Goal: Information Seeking & Learning: Learn about a topic

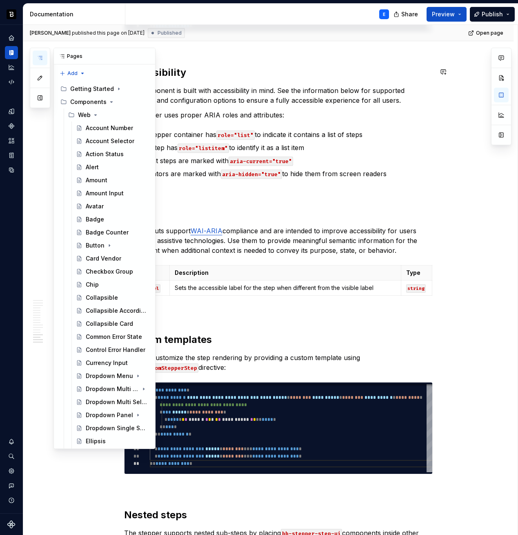
click at [42, 58] on icon "button" at bounding box center [40, 57] width 4 height 3
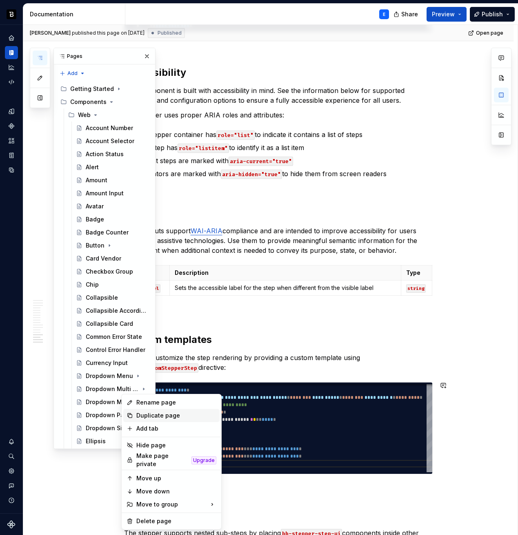
click at [137, 413] on div "Duplicate page" at bounding box center [176, 416] width 80 height 8
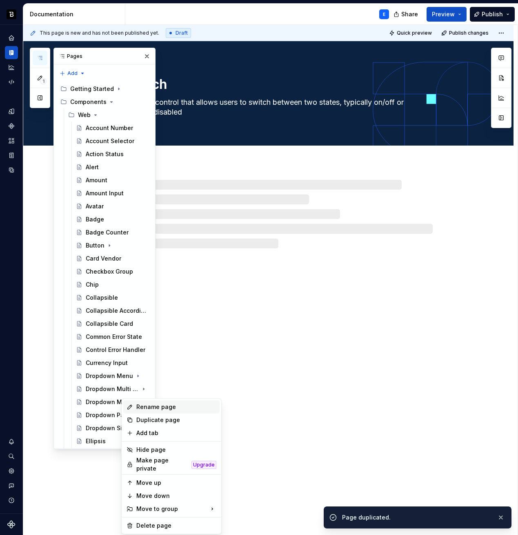
click at [140, 408] on div "Rename page" at bounding box center [176, 407] width 80 height 8
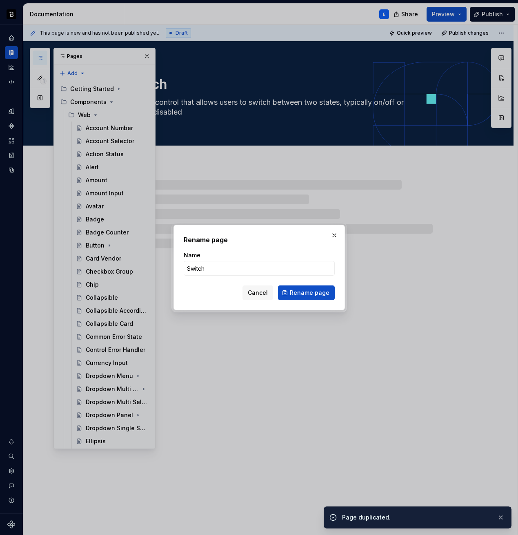
type textarea "*"
type input "Ta"
type textarea "*"
type input "Tab"
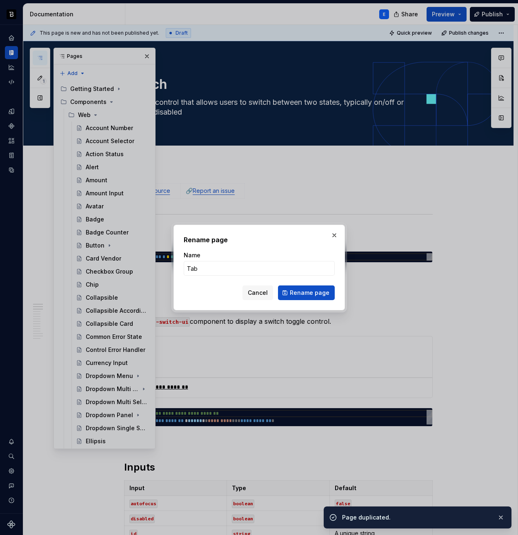
click button "Rename page" at bounding box center [306, 293] width 57 height 15
type textarea "*"
type textarea "Tab"
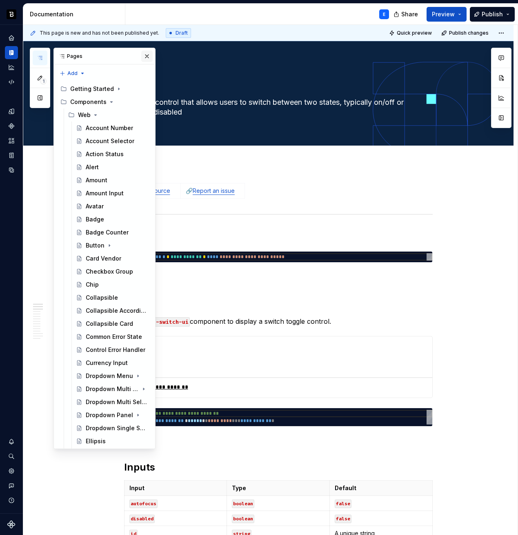
click at [142, 58] on button "button" at bounding box center [146, 56] width 11 height 11
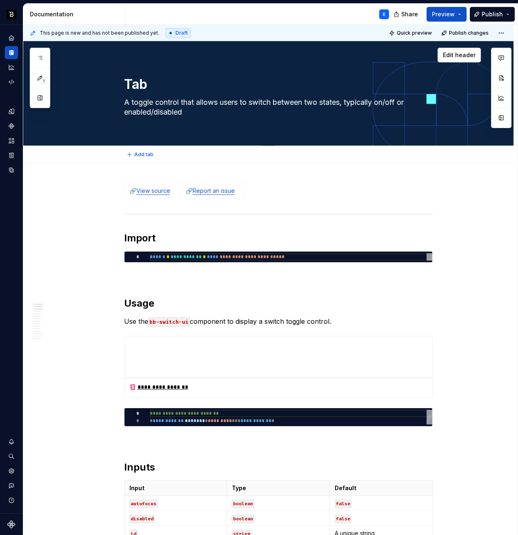
click at [167, 100] on textarea "A toggle control that allows users to switch between two states, typically on/o…" at bounding box center [276, 107] width 308 height 23
paste textarea "navigation component that organizes content into multiple panels, allowing user…"
type textarea "*"
type textarea "A navigation component that organizes content into multiple panels, allowing us…"
type textarea "*"
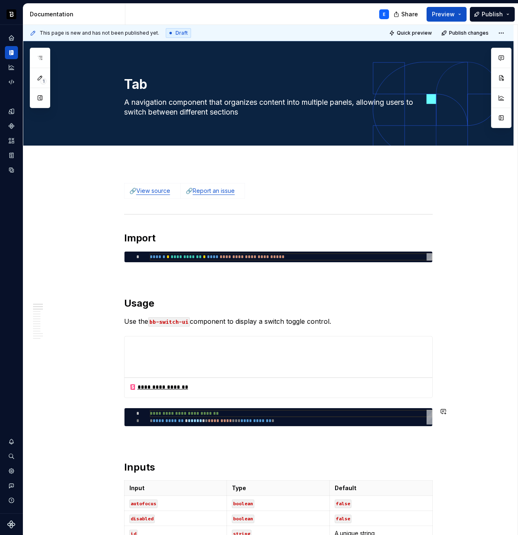
type textarea "A navigation component that organizes content into multiple panels, allowing us…"
click at [155, 191] on link "View source" at bounding box center [153, 190] width 34 height 7
type textarea "*"
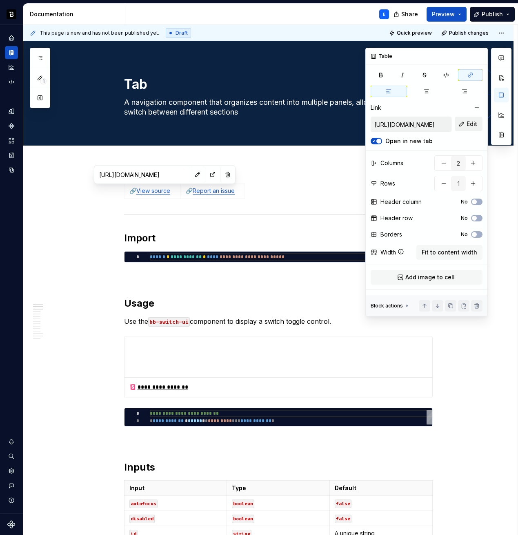
click at [473, 124] on span "Edit" at bounding box center [471, 124] width 11 height 8
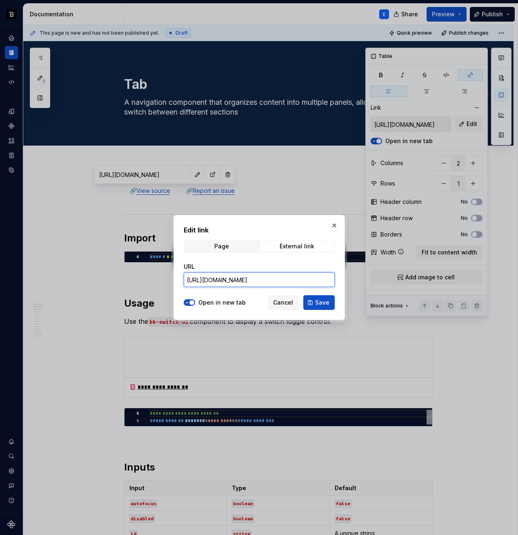
click at [291, 277] on input "[URL][DOMAIN_NAME]" at bounding box center [259, 280] width 151 height 15
paste input "tab"
type input "[URL][DOMAIN_NAME]"
click at [315, 302] on button "Save" at bounding box center [318, 302] width 31 height 15
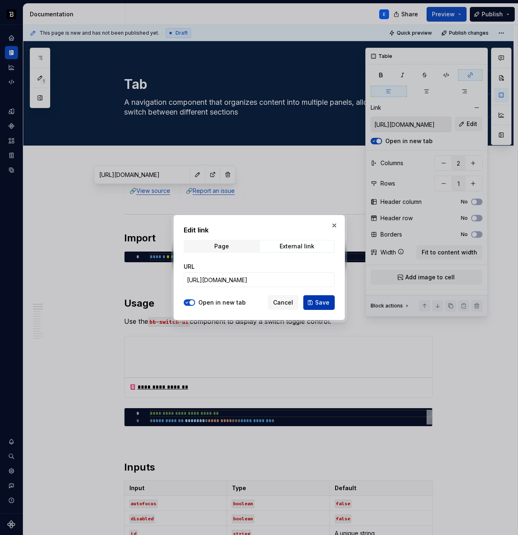
type input "[URL][DOMAIN_NAME]"
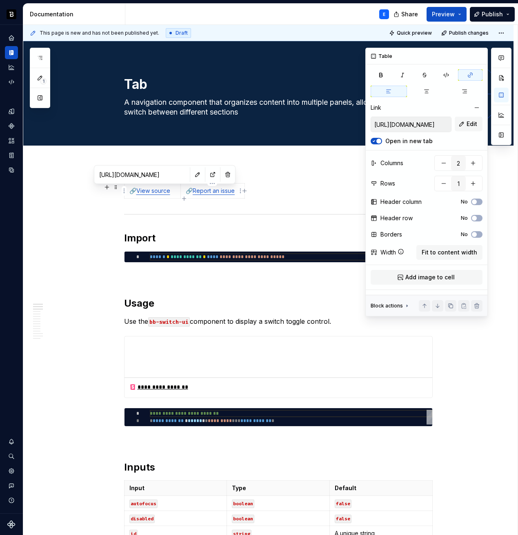
type textarea "*"
type input "[URL][DOMAIN_NAME]"
click at [223, 189] on link "Report an issue" at bounding box center [214, 190] width 42 height 7
click at [504, 77] on button "button" at bounding box center [501, 78] width 15 height 15
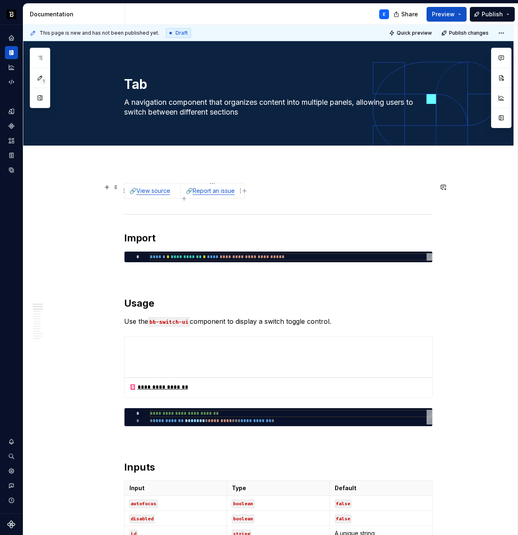
click at [215, 194] on link "Report an issue" at bounding box center [214, 190] width 42 height 7
type textarea "*"
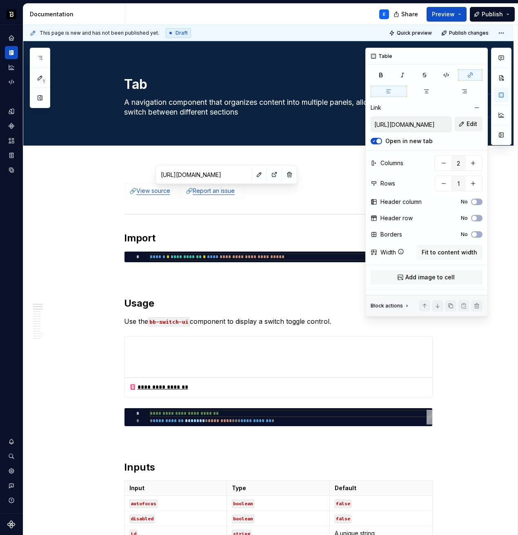
click at [466, 125] on button "Edit" at bounding box center [469, 124] width 28 height 15
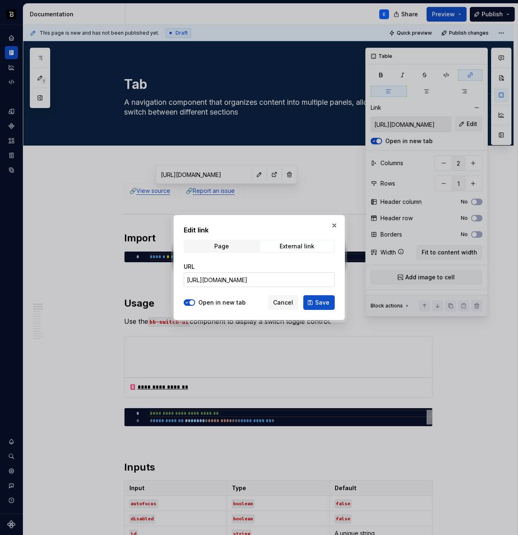
click at [310, 278] on input "[URL][DOMAIN_NAME]" at bounding box center [259, 280] width 151 height 15
paste input "tab"
type input "[URL][DOMAIN_NAME]"
click at [316, 304] on span "Save" at bounding box center [322, 303] width 14 height 8
type input "[URL][DOMAIN_NAME]"
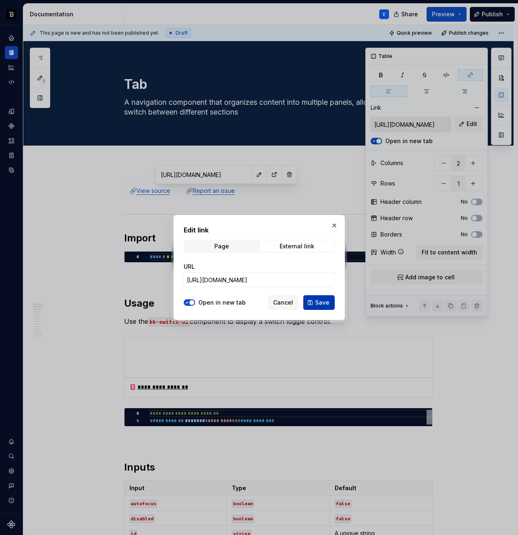
scroll to position [0, 0]
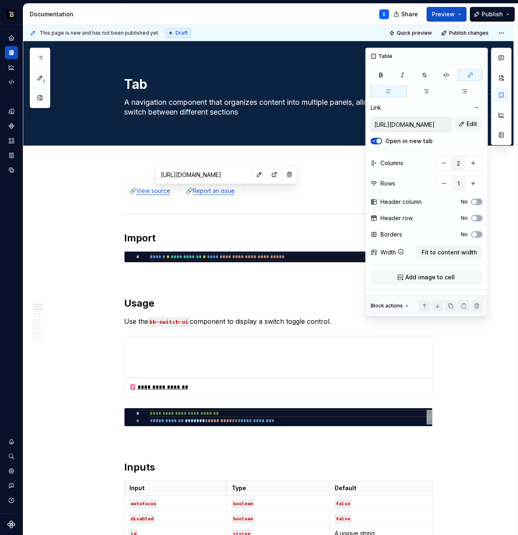
type textarea "*"
type input "[URL][DOMAIN_NAME]"
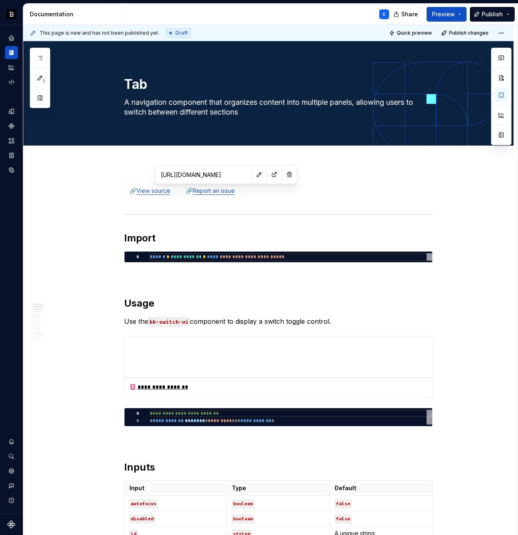
type textarea "*"
type textarea "**********"
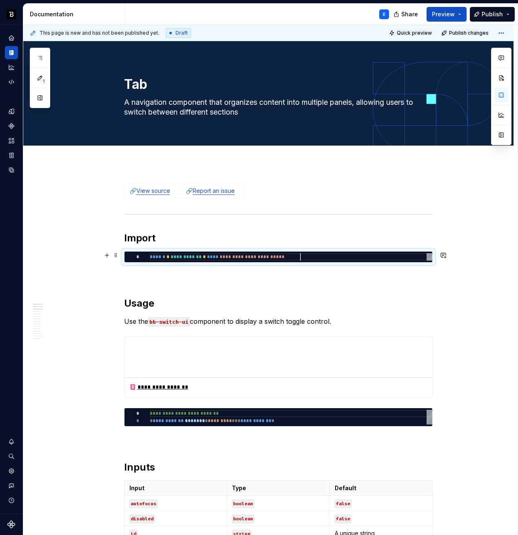
click at [300, 257] on div "**********" at bounding box center [291, 256] width 282 height 7
type textarea "*"
type textarea "**********"
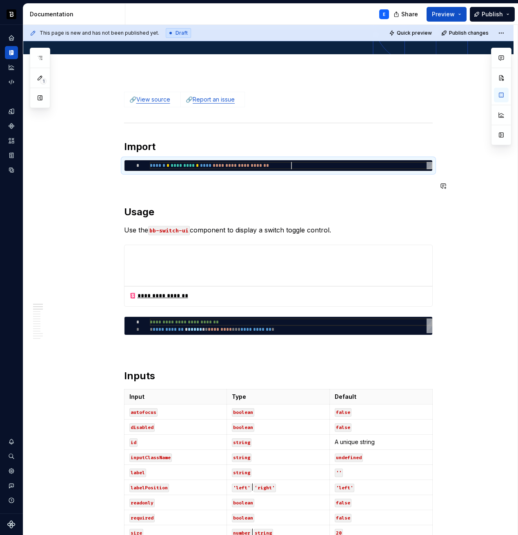
scroll to position [115, 0]
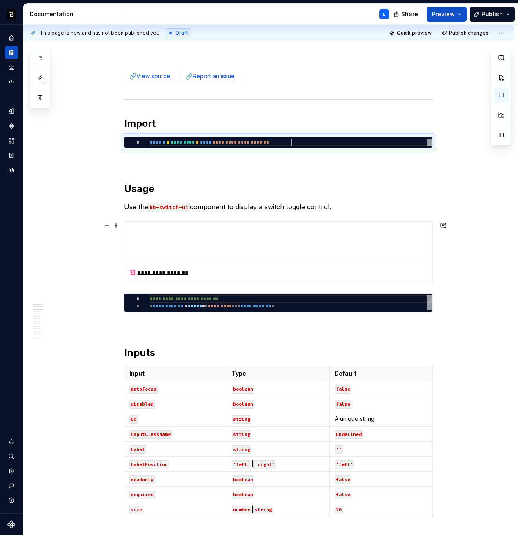
click at [293, 206] on p "Use the bb-switch-ui component to display a switch toggle control." at bounding box center [278, 207] width 308 height 10
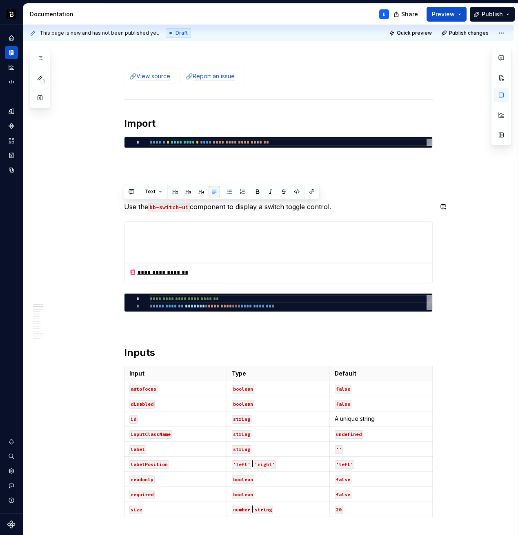
paste div
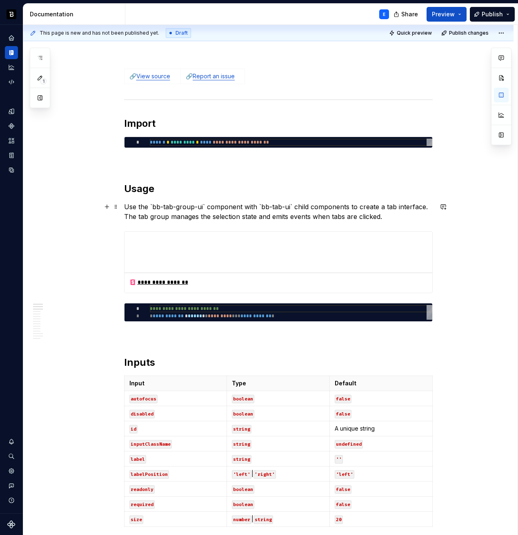
click at [202, 208] on p "Use the `bb-tab-group-ui` component with `bb-tab-ui` child components to create…" at bounding box center [278, 212] width 308 height 20
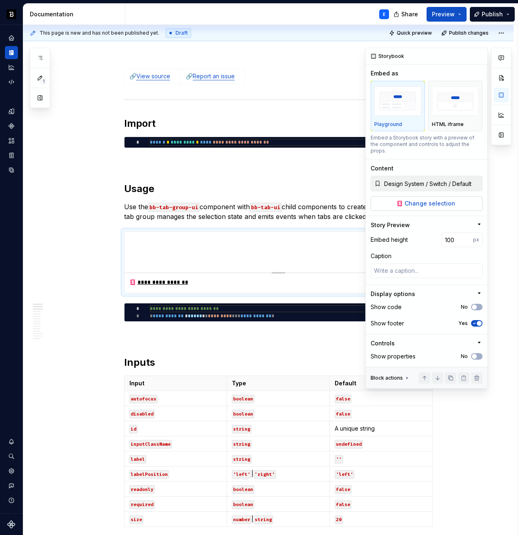
click at [433, 200] on span "Change selection" at bounding box center [429, 204] width 51 height 8
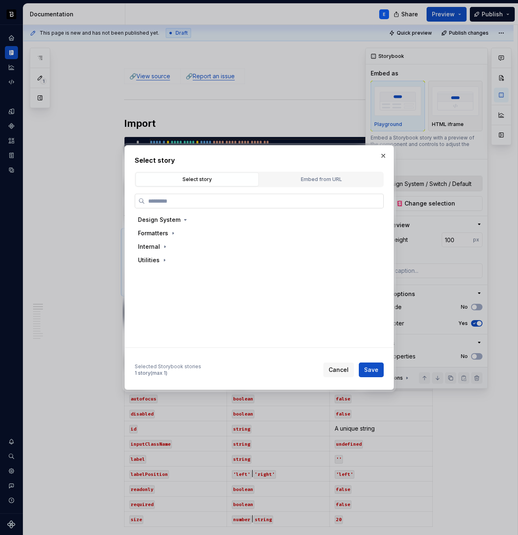
type textarea "*"
type input "***"
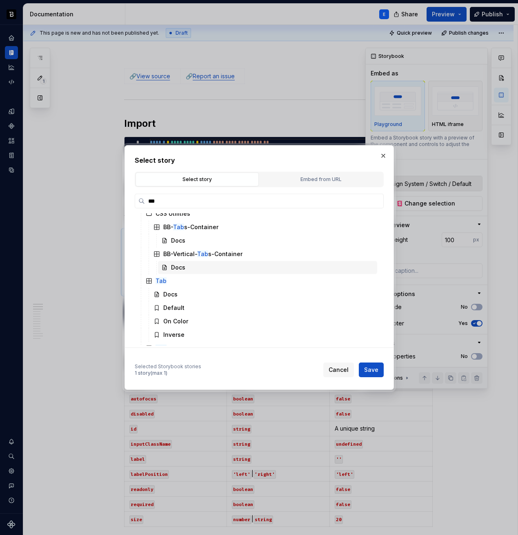
scroll to position [20, 0]
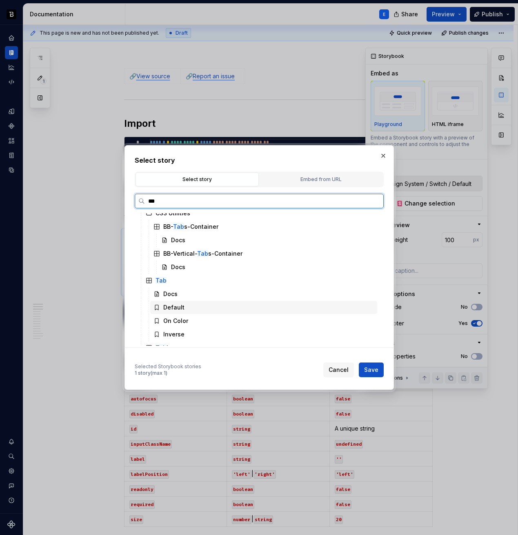
click at [178, 308] on div "Default" at bounding box center [173, 308] width 21 height 8
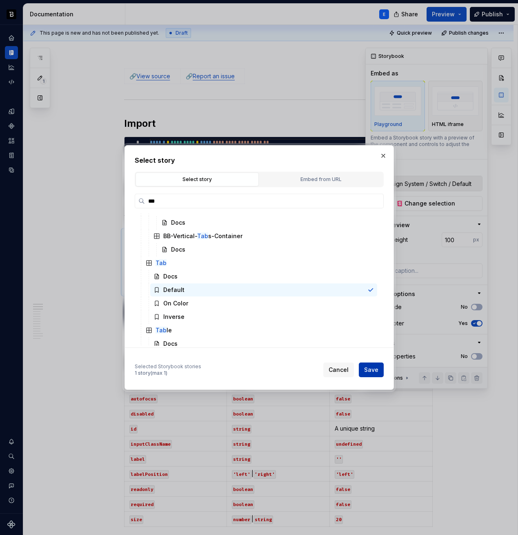
click at [371, 368] on span "Save" at bounding box center [371, 370] width 14 height 8
type textarea "*"
type input "Design System / Tab / Default"
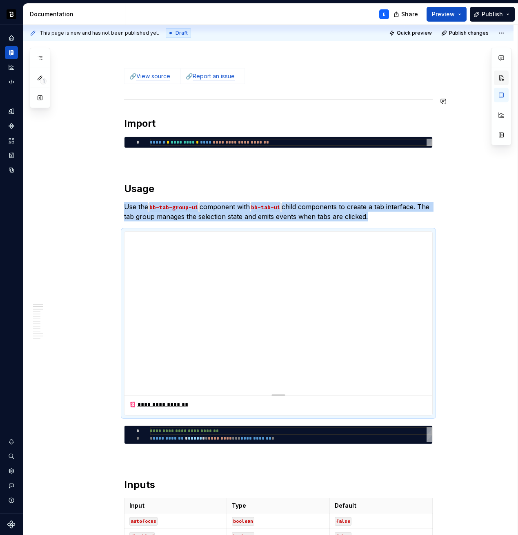
type textarea "*"
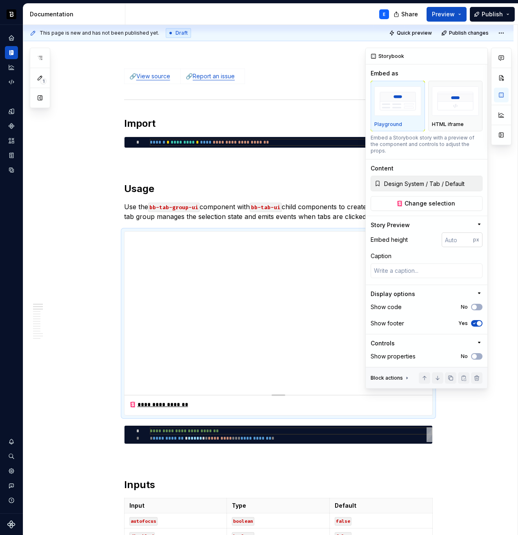
click at [457, 233] on input "number" at bounding box center [456, 240] width 31 height 15
type input "128"
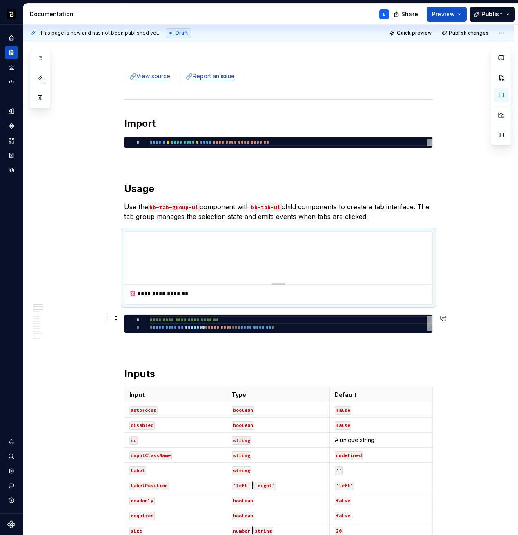
type textarea "*"
type textarea "**********"
click at [240, 324] on div "**********" at bounding box center [291, 324] width 282 height 15
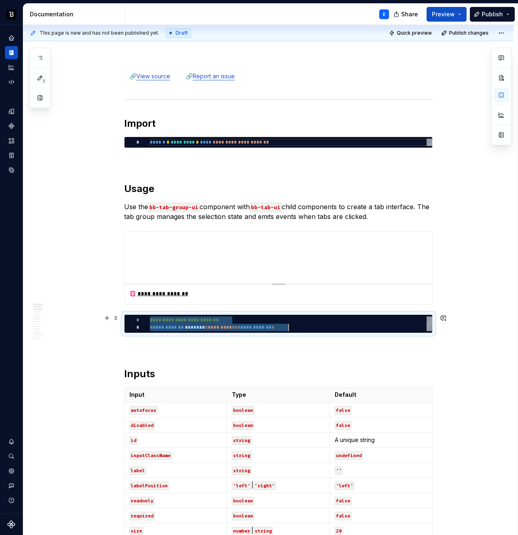
type textarea "*"
type textarea "**********"
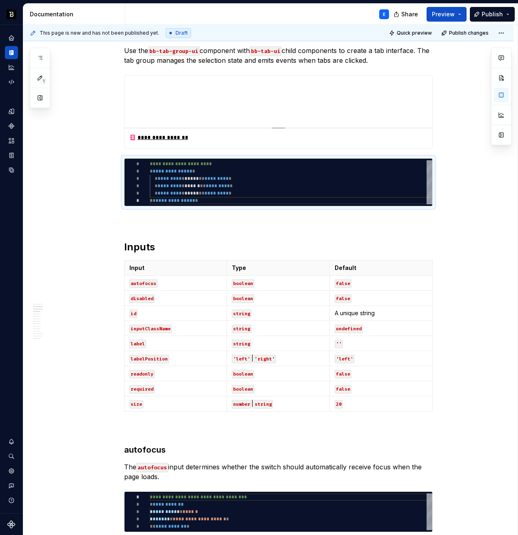
scroll to position [277, 0]
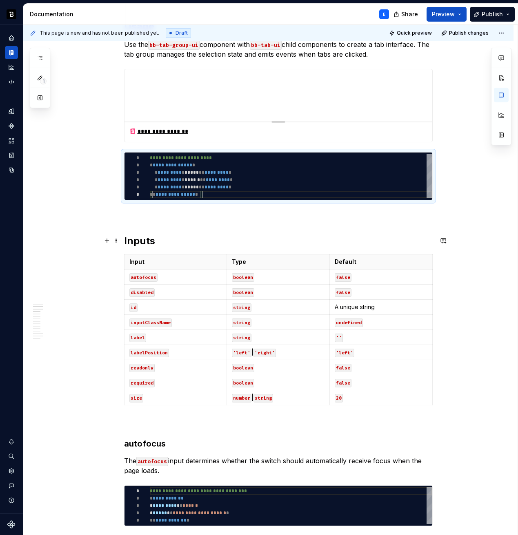
click at [239, 242] on h2 "Inputs" at bounding box center [278, 241] width 308 height 13
click at [277, 263] on p "Type" at bounding box center [278, 262] width 93 height 8
type textarea "*"
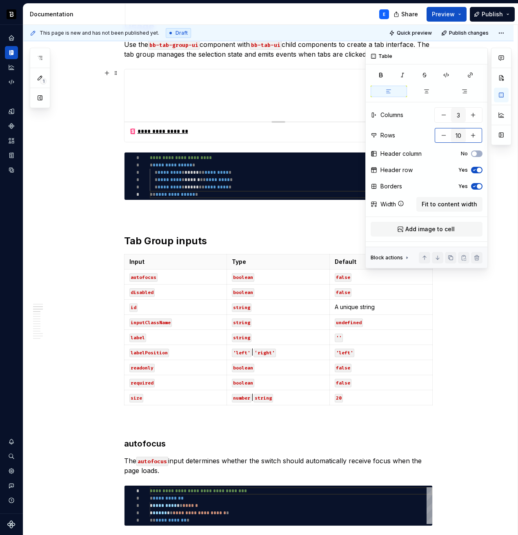
click at [459, 135] on input "10" at bounding box center [458, 135] width 15 height 15
click at [440, 137] on button "button" at bounding box center [443, 135] width 15 height 15
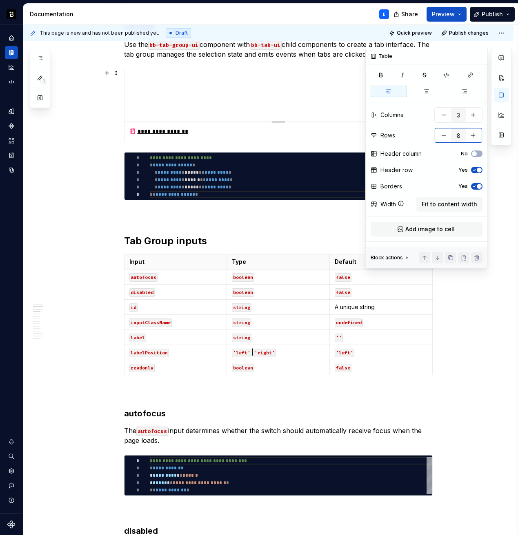
click at [440, 137] on button "button" at bounding box center [443, 135] width 15 height 15
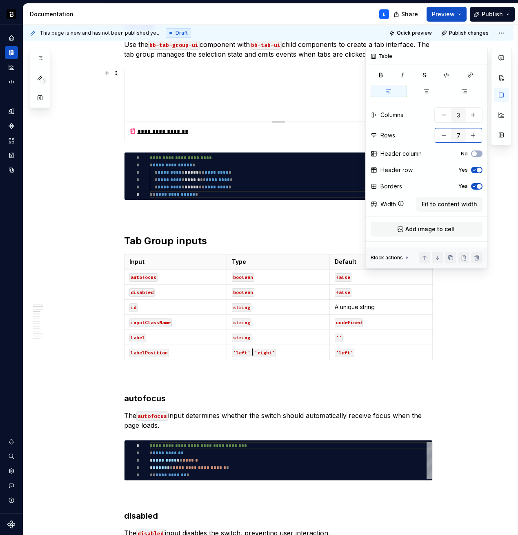
click at [440, 137] on button "button" at bounding box center [443, 135] width 15 height 15
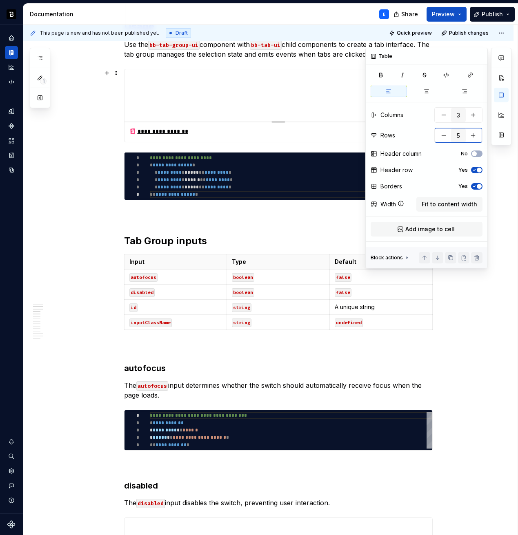
click at [440, 137] on button "button" at bounding box center [443, 135] width 15 height 15
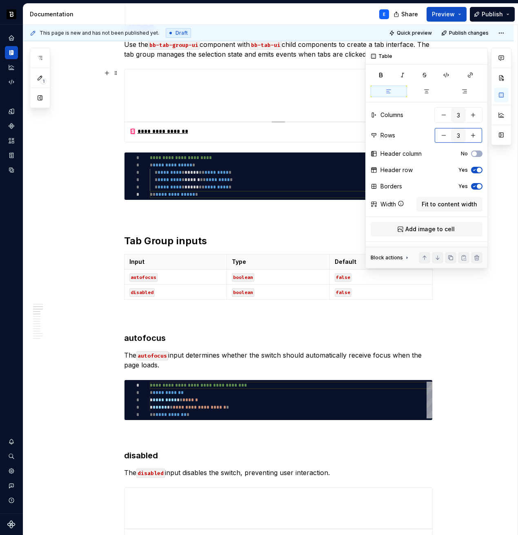
click at [440, 137] on button "button" at bounding box center [443, 135] width 15 height 15
type input "2"
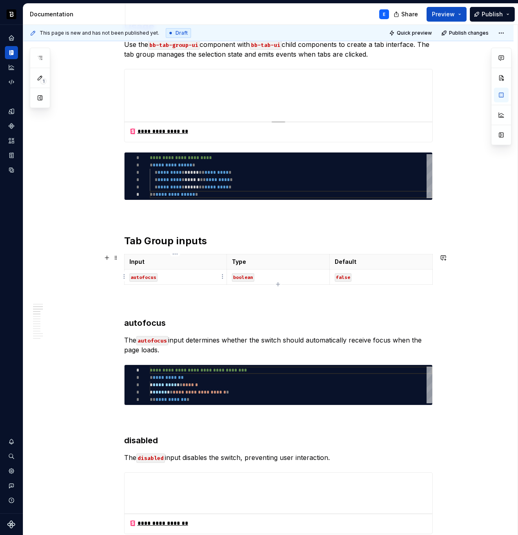
click at [153, 280] on code "autofocus" at bounding box center [143, 277] width 28 height 9
click at [239, 279] on code "boolean" at bounding box center [243, 277] width 22 height 9
click at [344, 274] on code "false" at bounding box center [343, 277] width 17 height 9
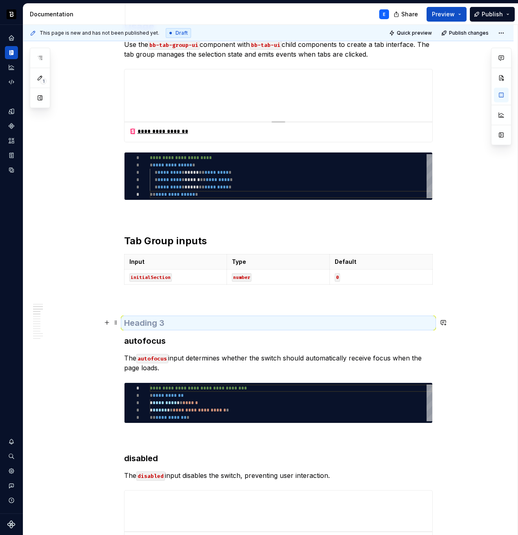
click at [233, 325] on h3 at bounding box center [278, 322] width 308 height 11
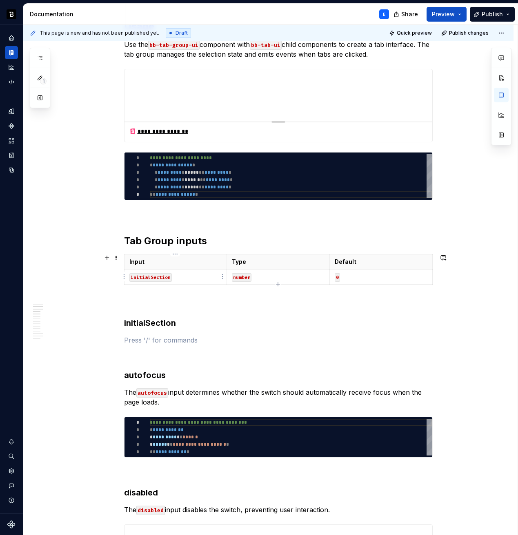
click at [155, 277] on code "initialSection" at bounding box center [150, 277] width 42 height 9
click at [156, 322] on h3 "initialSection" at bounding box center [278, 322] width 308 height 11
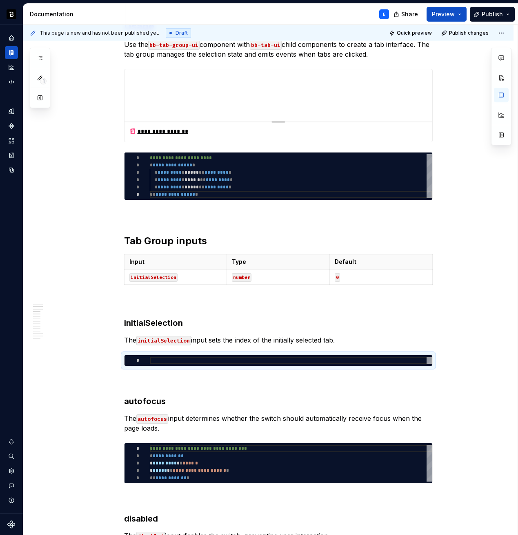
type textarea "*"
type textarea "**********"
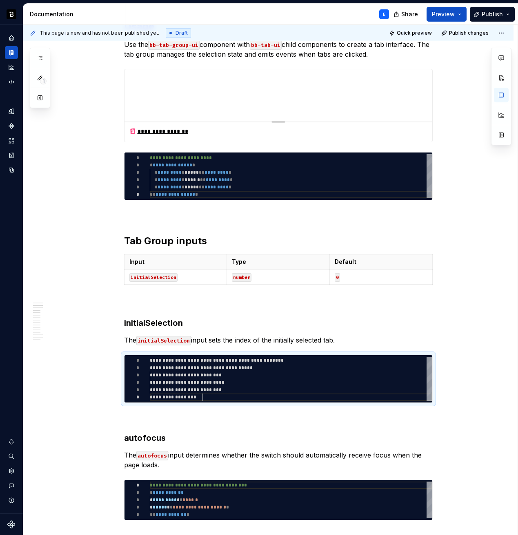
scroll to position [37, 53]
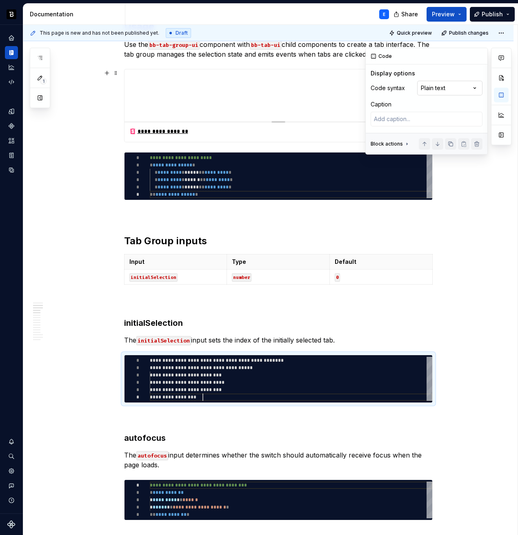
click at [451, 87] on div "Comments Open comments No comments yet Select ‘Comment’ from the block context …" at bounding box center [438, 101] width 146 height 107
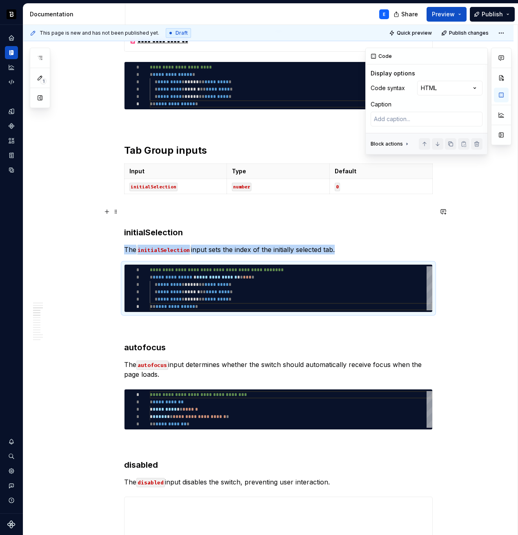
scroll to position [370, 0]
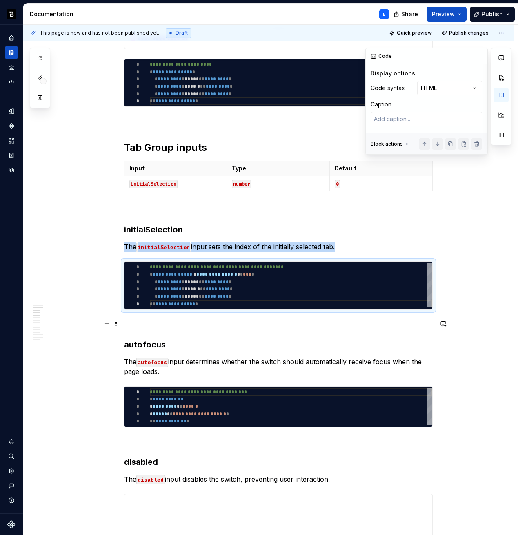
type textarea "*"
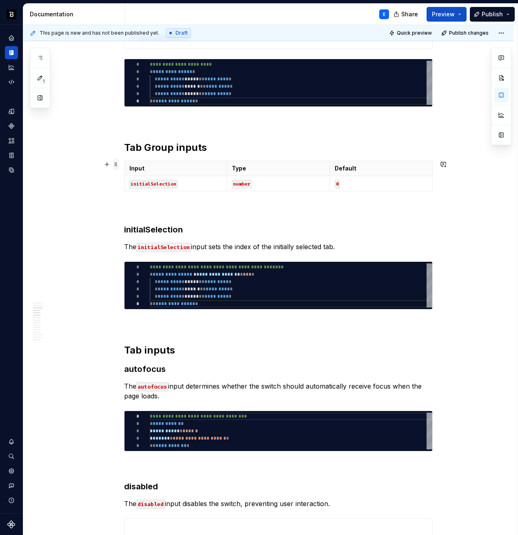
click at [115, 164] on span at bounding box center [116, 164] width 7 height 11
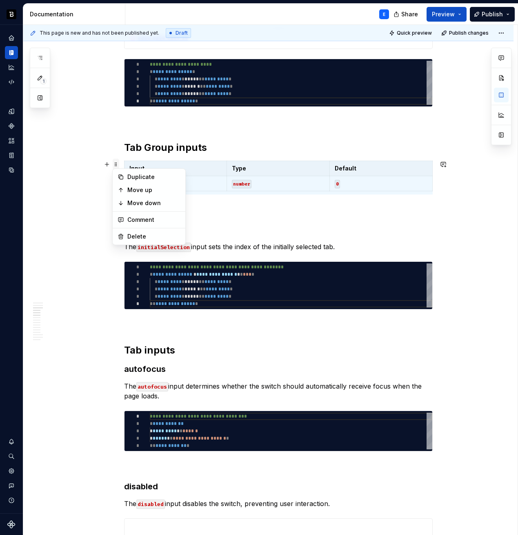
click at [115, 164] on span at bounding box center [116, 164] width 7 height 11
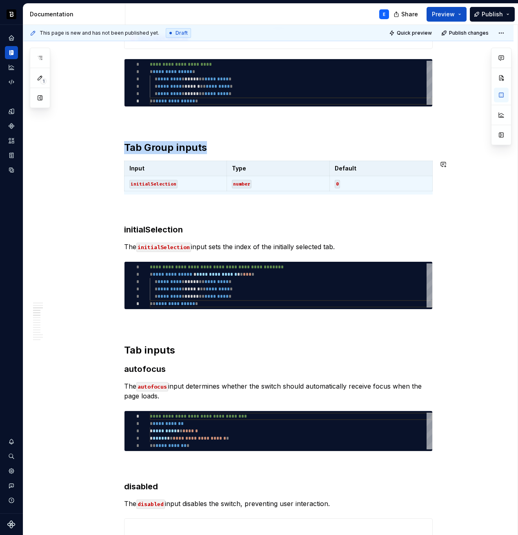
copy h2 "Tab Group inputs"
click at [189, 356] on h2 "Tab inputs" at bounding box center [278, 350] width 308 height 13
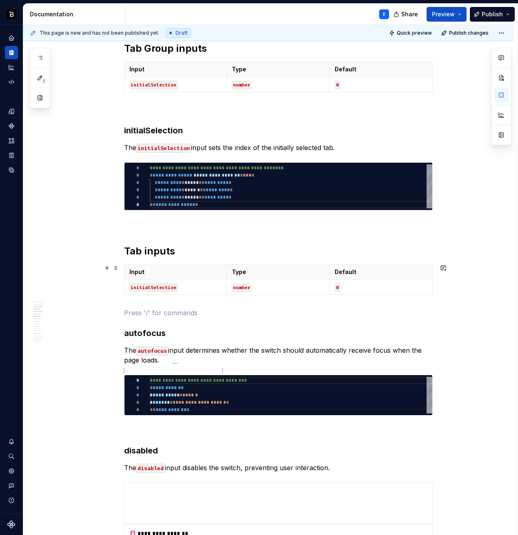
scroll to position [473, 0]
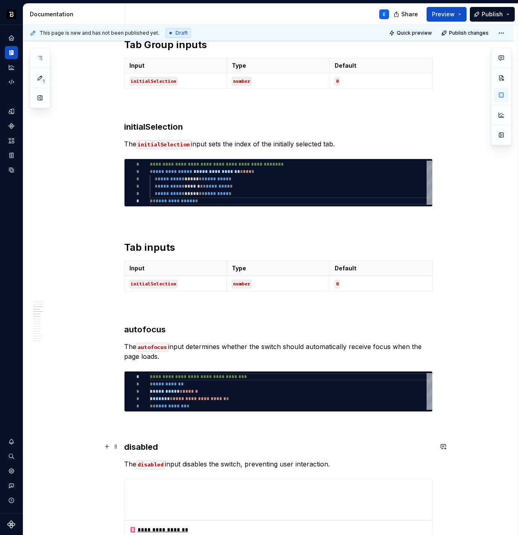
click at [153, 445] on h3 "disabled" at bounding box center [278, 446] width 308 height 11
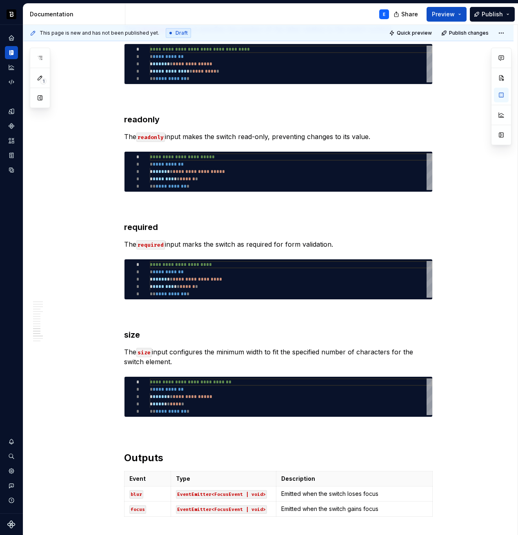
scroll to position [1401, 0]
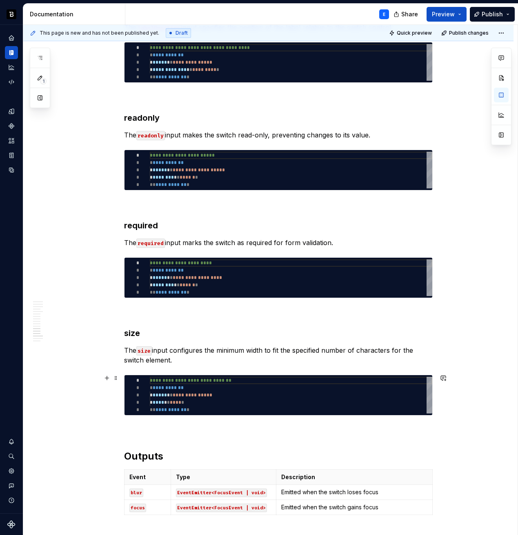
type textarea "**********"
click at [165, 409] on div "**********" at bounding box center [291, 395] width 282 height 37
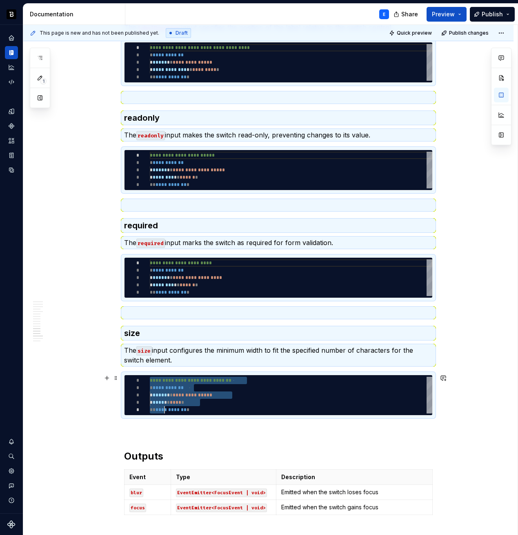
scroll to position [0, 15]
click at [115, 378] on span at bounding box center [116, 378] width 7 height 11
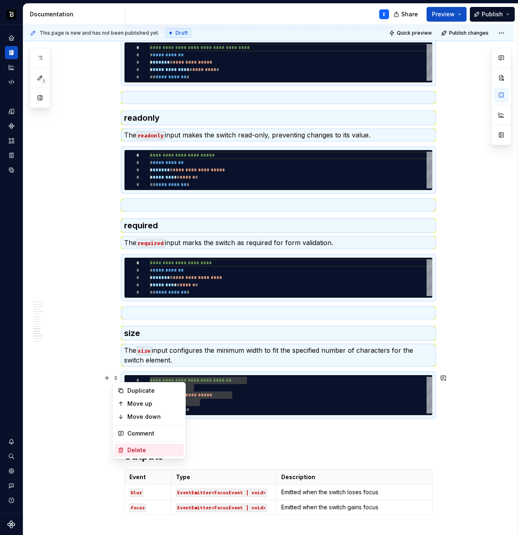
click at [136, 449] on div "Delete" at bounding box center [153, 450] width 53 height 8
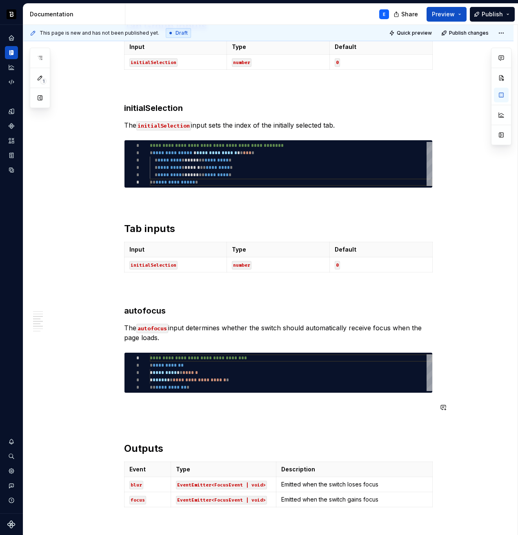
scroll to position [491, 0]
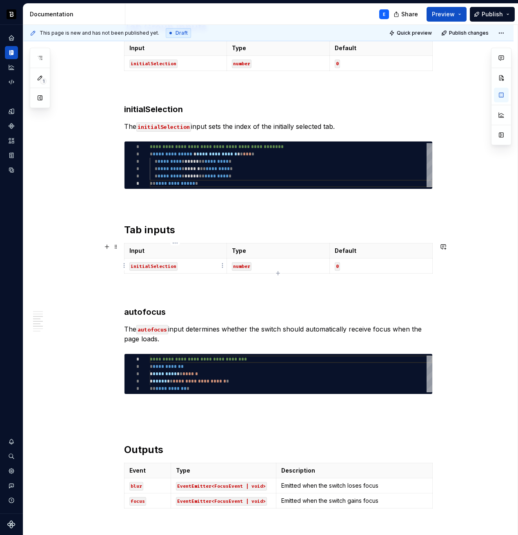
click at [141, 263] on code "initialSelection" at bounding box center [153, 266] width 48 height 9
click at [240, 264] on code "number" at bounding box center [242, 266] width 20 height 9
click at [337, 267] on code "0" at bounding box center [337, 266] width 5 height 9
click at [151, 312] on h3 "autofocus" at bounding box center [278, 311] width 308 height 11
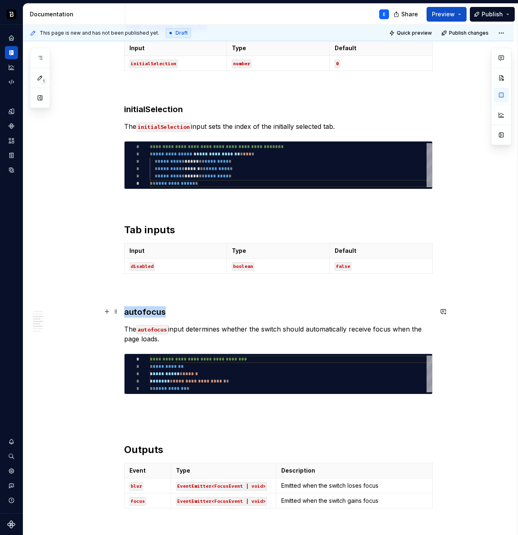
click at [151, 312] on h3 "autofocus" at bounding box center [278, 311] width 308 height 11
click at [241, 328] on p "The autofocus input determines whether the switch should automatically receive …" at bounding box center [278, 334] width 308 height 20
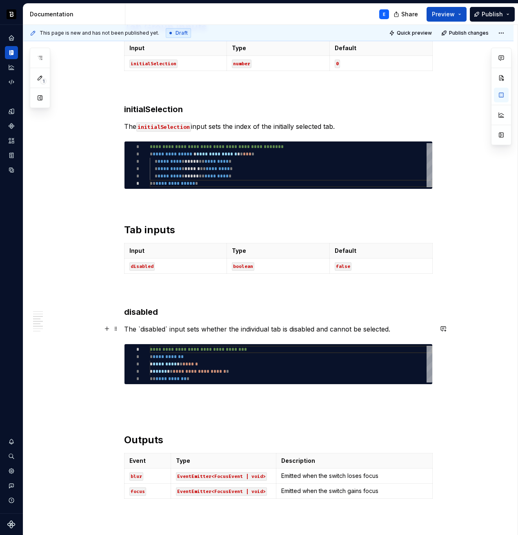
click at [158, 329] on p "The `disabled` input sets whether the individual tab is disabled and cannot be …" at bounding box center [278, 329] width 308 height 10
type textarea "*"
type textarea "**********"
click at [193, 368] on div "**********" at bounding box center [291, 364] width 282 height 37
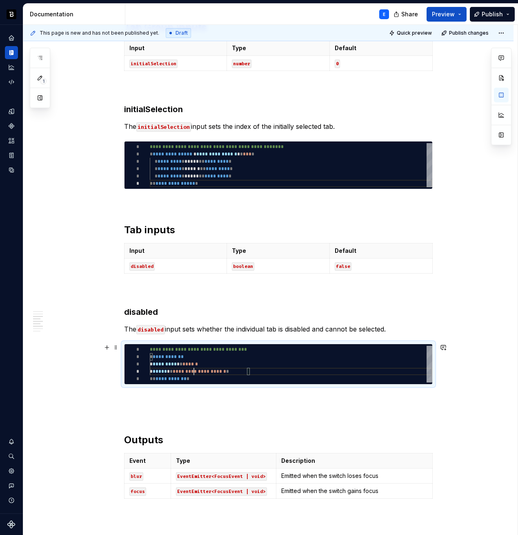
scroll to position [0, 44]
type textarea "*"
type textarea "**********"
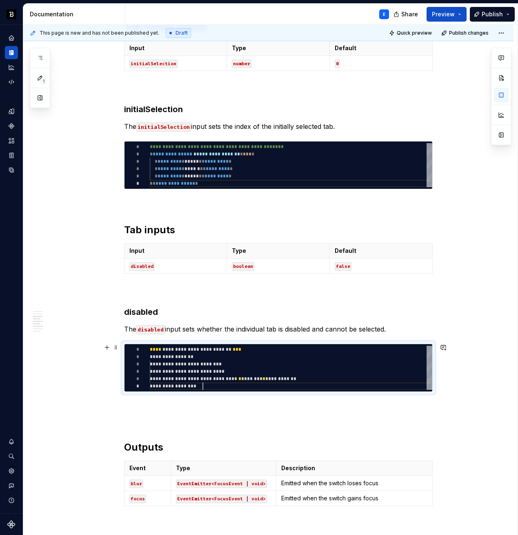
scroll to position [37, 53]
click at [162, 404] on p at bounding box center [278, 407] width 308 height 10
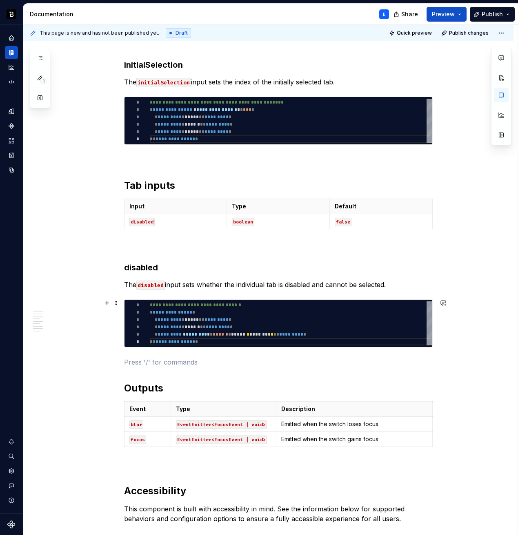
scroll to position [537, 0]
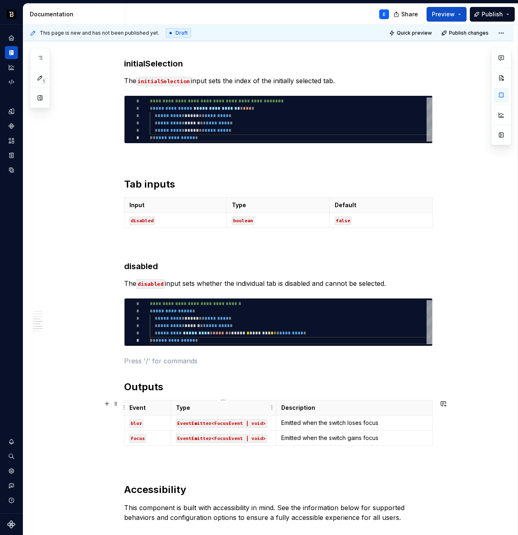
click at [222, 408] on p "Type" at bounding box center [223, 408] width 95 height 8
type textarea "*"
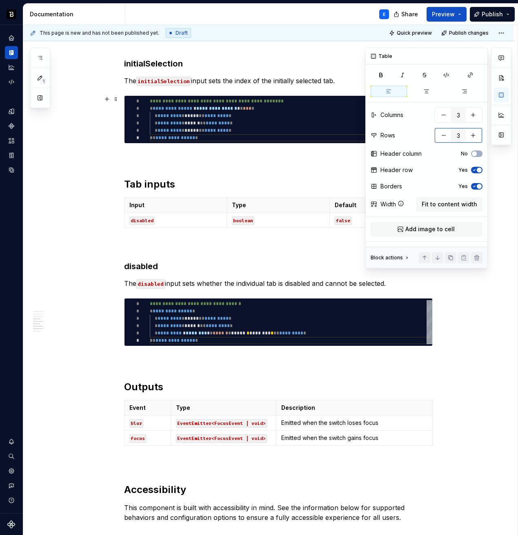
click at [444, 131] on button "button" at bounding box center [443, 135] width 15 height 15
type input "2"
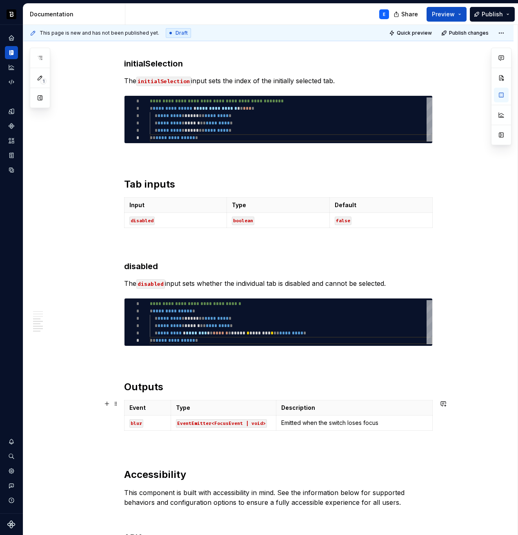
click at [138, 423] on code "blur" at bounding box center [136, 423] width 14 height 9
click at [232, 424] on code "EventEmitter<FocusEvent | void>" at bounding box center [221, 423] width 91 height 9
click at [345, 422] on p "Emitted when the switch loses focus" at bounding box center [354, 423] width 146 height 8
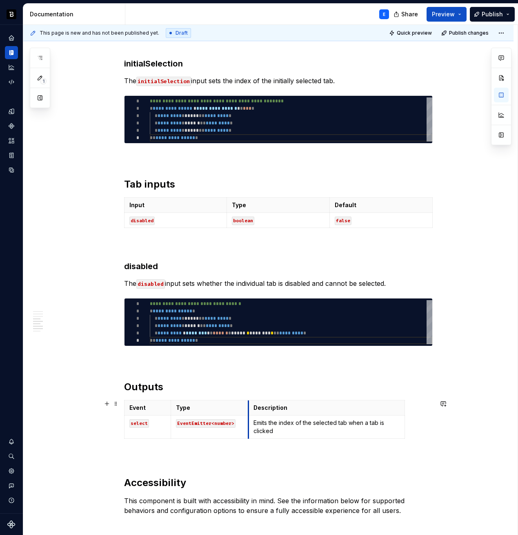
drag, startPoint x: 275, startPoint y: 408, endPoint x: 246, endPoint y: 407, distance: 29.4
click at [248, 407] on th "Description" at bounding box center [326, 408] width 156 height 15
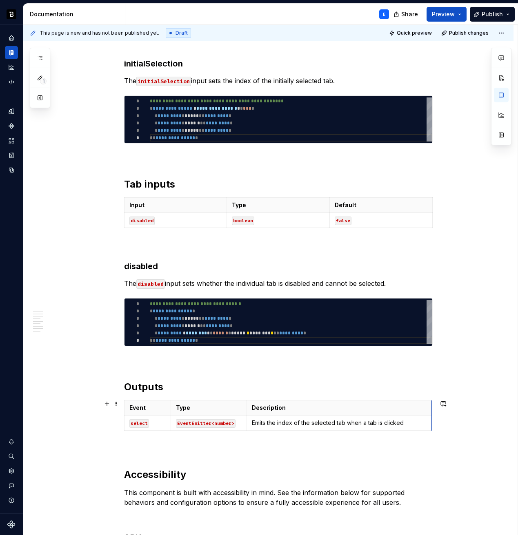
drag, startPoint x: 402, startPoint y: 407, endPoint x: 431, endPoint y: 408, distance: 29.0
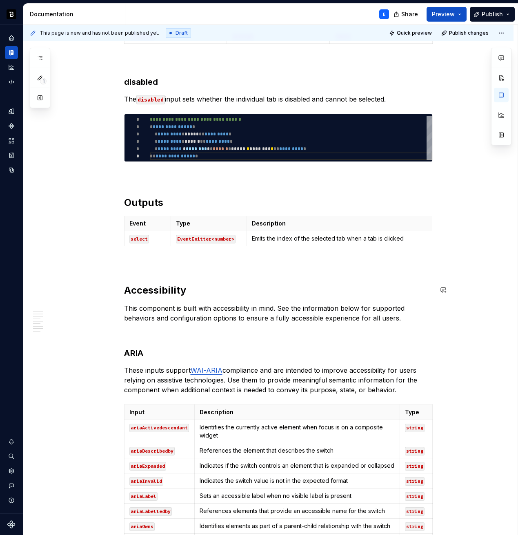
scroll to position [719, 0]
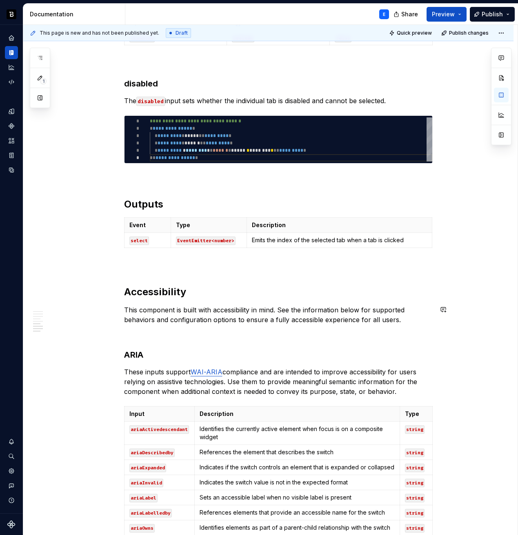
click at [177, 253] on div "**********" at bounding box center [278, 68] width 308 height 1209
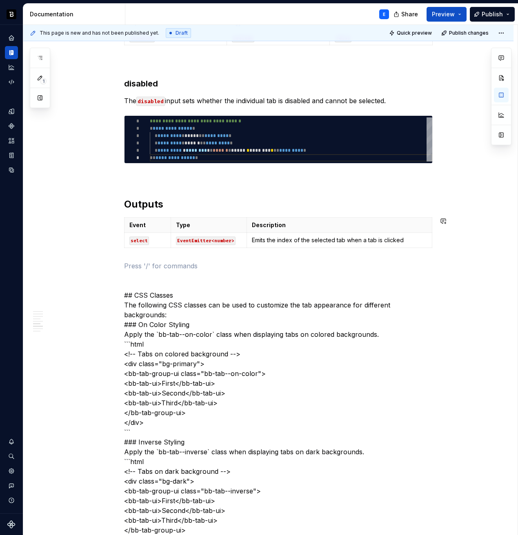
click at [136, 253] on div "**********" at bounding box center [278, 531] width 308 height 2135
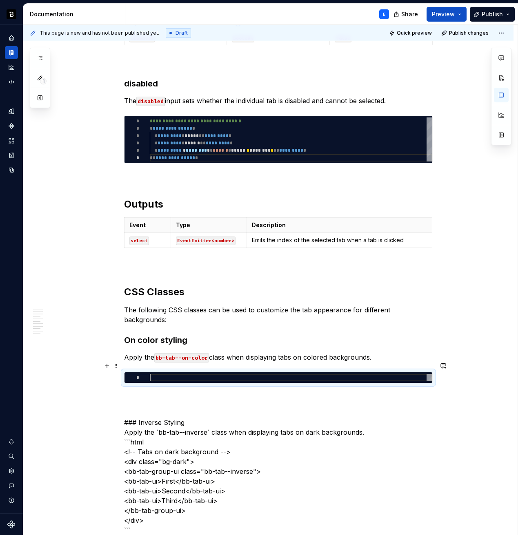
click at [186, 374] on div at bounding box center [291, 377] width 282 height 7
type textarea "*"
type textarea "**********"
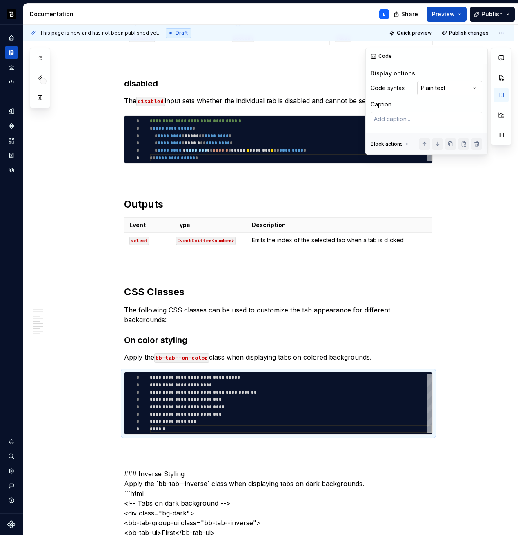
click at [462, 89] on div "Comments Open comments No comments yet Select ‘Comment’ from the block context …" at bounding box center [438, 101] width 146 height 107
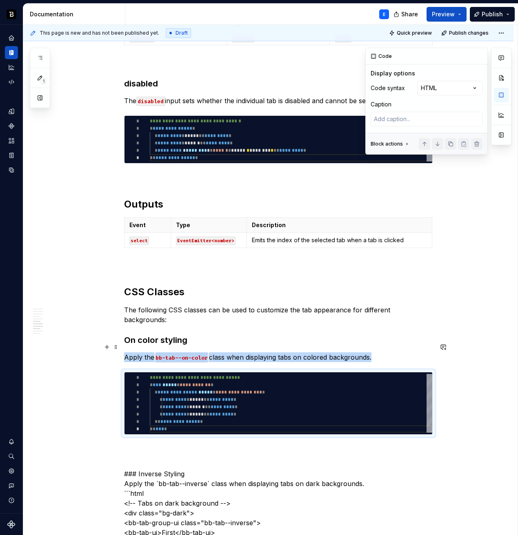
click at [385, 353] on p "Apply the bb-tab--on-color class when displaying tabs on colored backgrounds." at bounding box center [278, 358] width 308 height 10
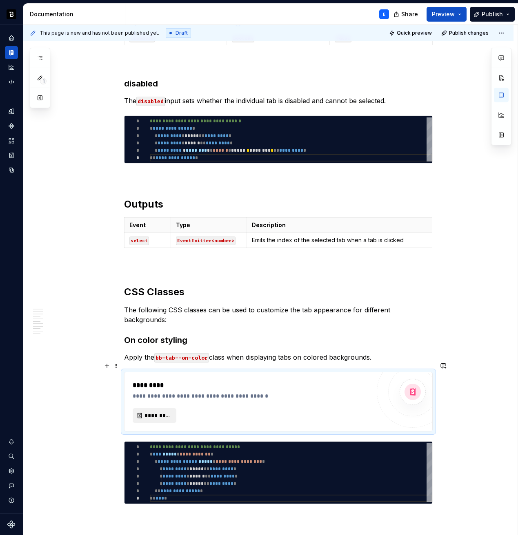
click at [164, 412] on span "*********" at bounding box center [157, 416] width 27 height 8
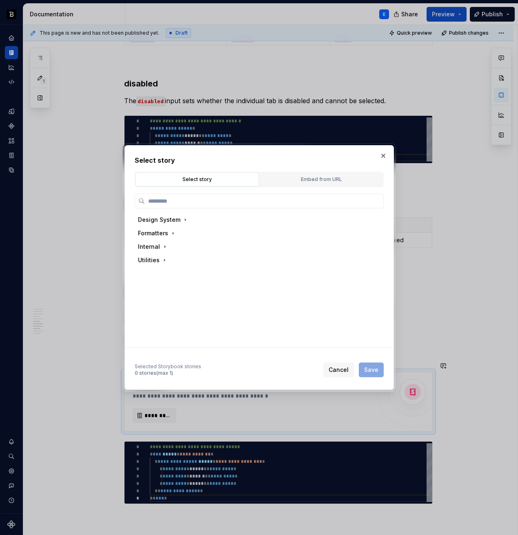
type textarea "*"
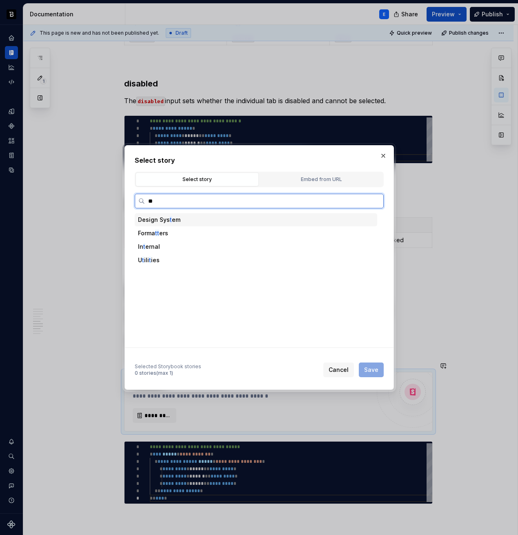
type input "***"
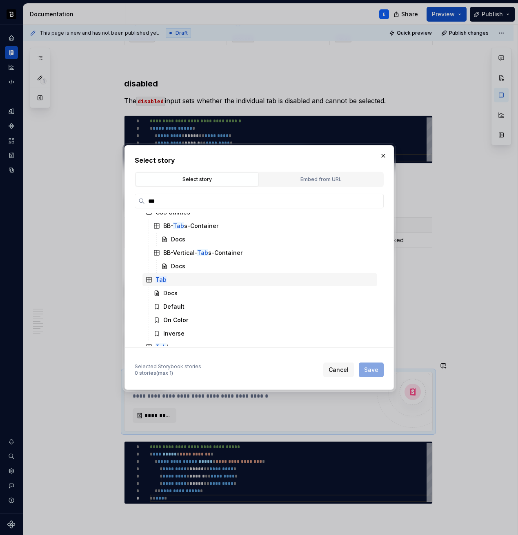
scroll to position [24, 0]
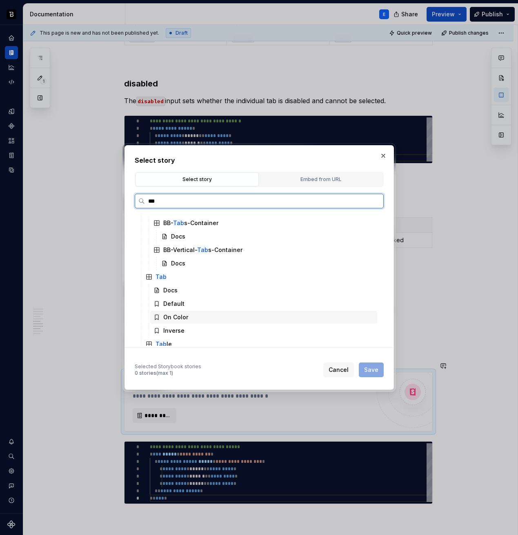
click at [180, 315] on div "On Color" at bounding box center [175, 317] width 25 height 8
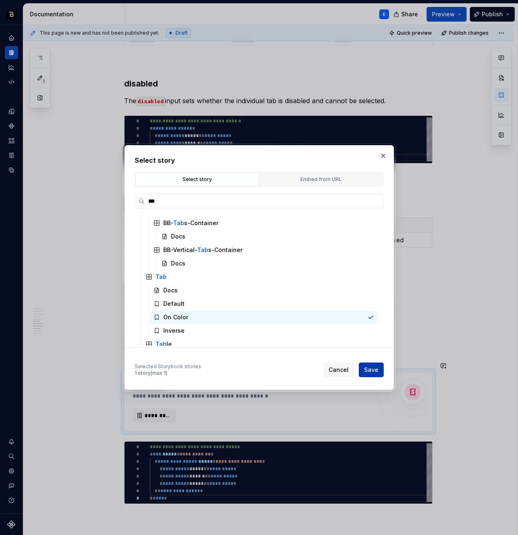
click at [366, 368] on span "Save" at bounding box center [371, 370] width 14 height 8
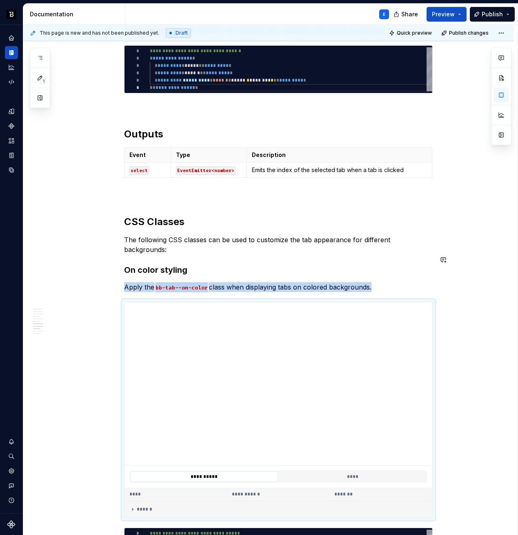
scroll to position [791, 0]
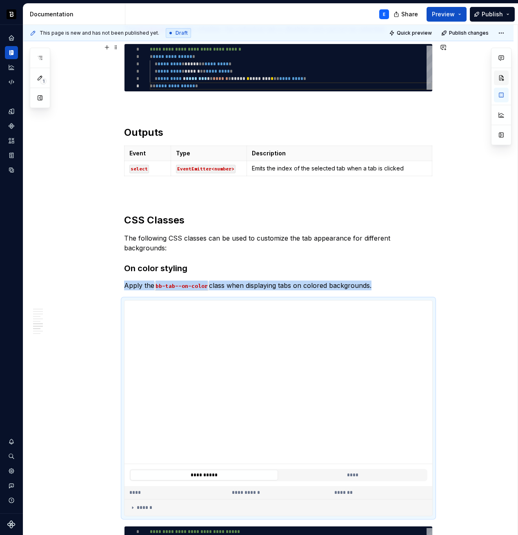
type textarea "*"
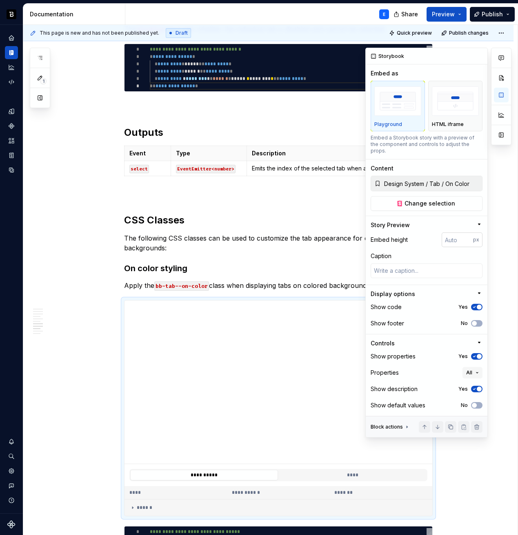
click at [454, 234] on input "number" at bounding box center [456, 240] width 31 height 15
type input "128"
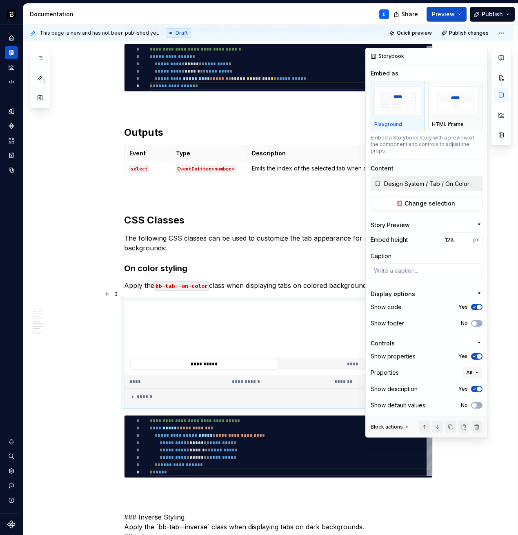
click at [477, 305] on span "button" at bounding box center [479, 307] width 5 height 5
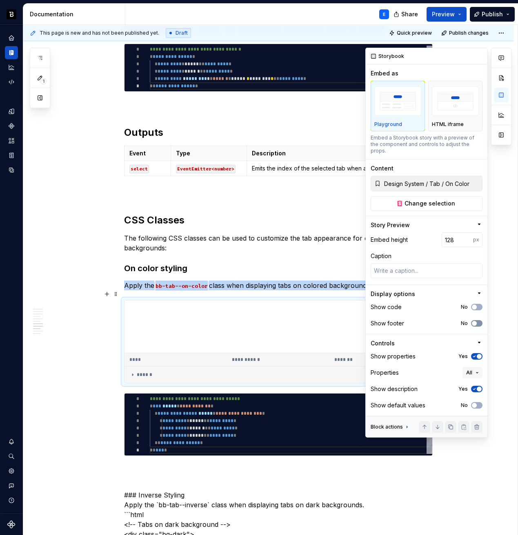
click at [477, 321] on icon "button" at bounding box center [474, 323] width 7 height 5
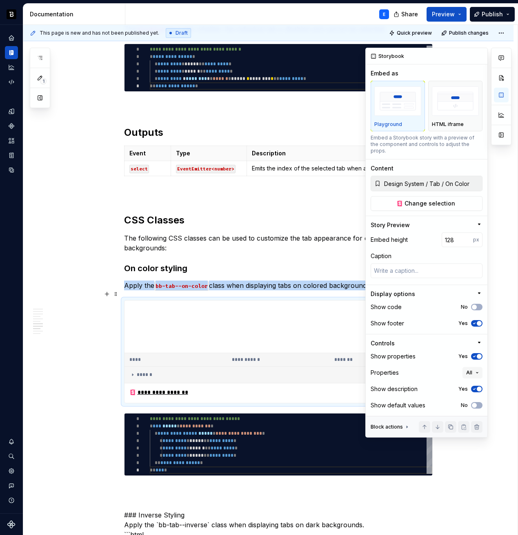
click at [475, 356] on icon "button" at bounding box center [474, 356] width 2 height 1
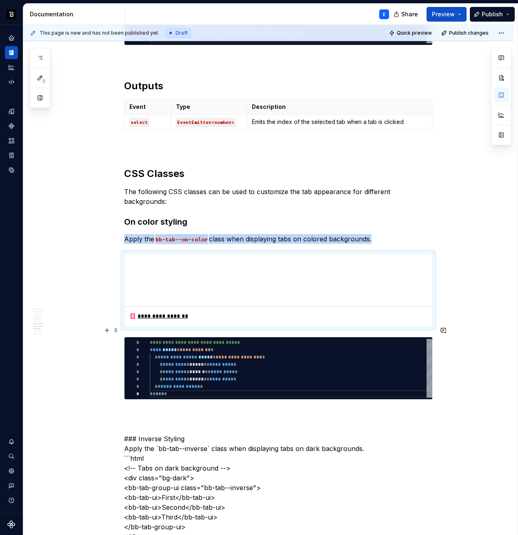
scroll to position [841, 0]
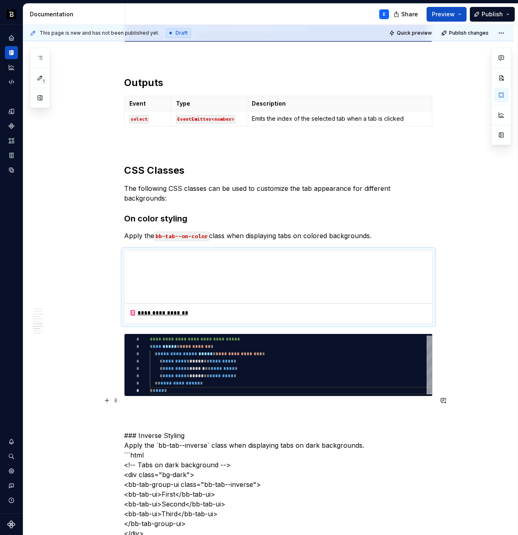
click at [169, 406] on p at bounding box center [278, 411] width 308 height 10
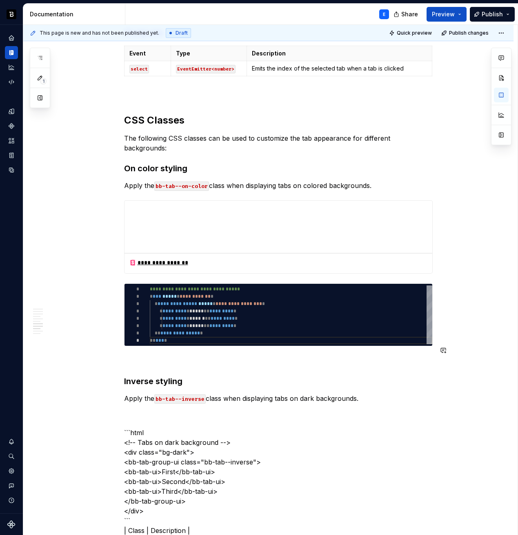
scroll to position [898, 0]
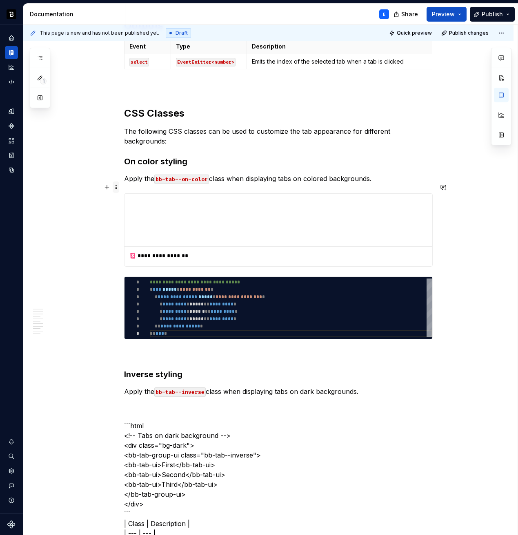
click at [115, 193] on span at bounding box center [116, 187] width 7 height 11
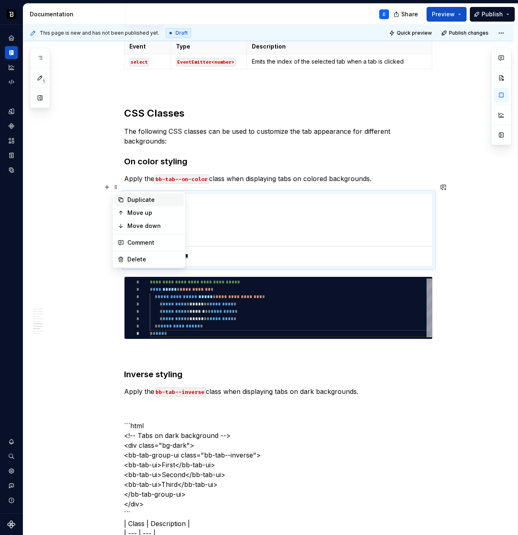
click at [128, 199] on div "Duplicate" at bounding box center [153, 200] width 53 height 8
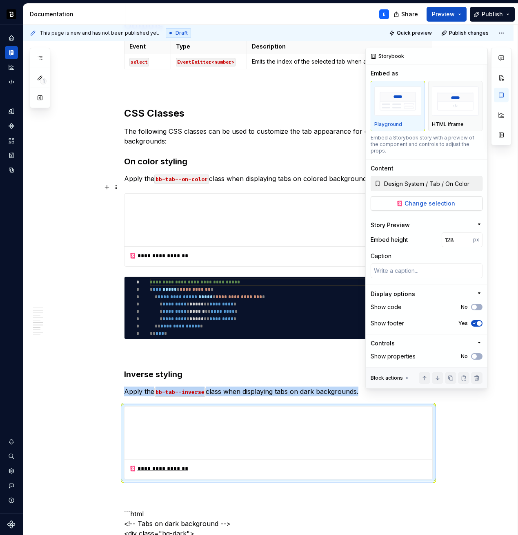
click at [429, 200] on span "Change selection" at bounding box center [429, 204] width 51 height 8
type textarea "*"
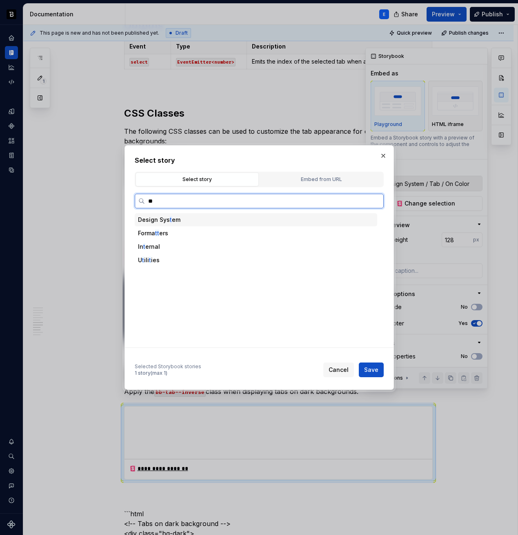
type input "***"
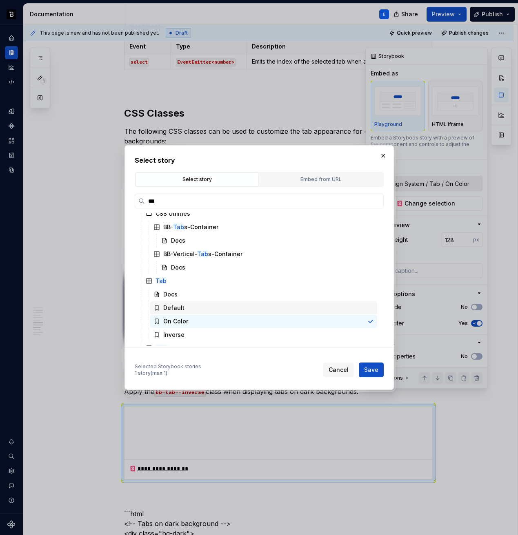
scroll to position [20, 0]
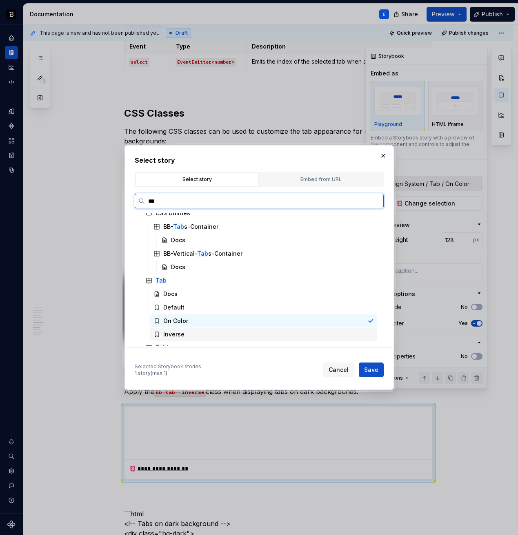
click at [176, 334] on div "Inverse" at bounding box center [173, 335] width 21 height 8
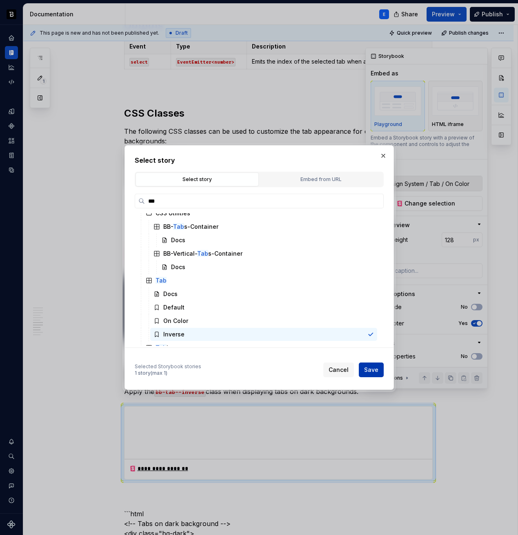
click at [374, 369] on span "Save" at bounding box center [371, 370] width 14 height 8
type textarea "*"
type input "Design System / Tab / Inverse"
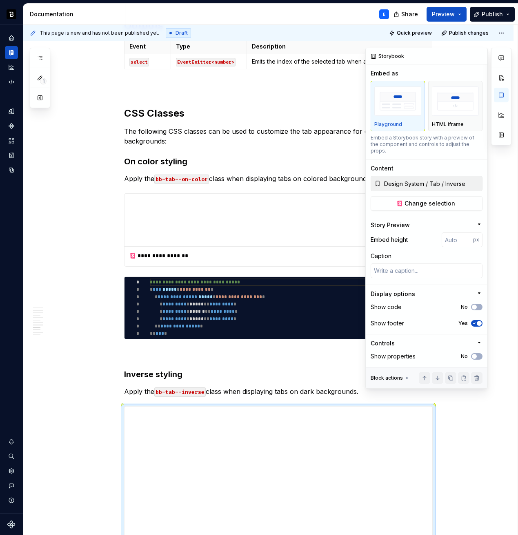
scroll to position [942, 0]
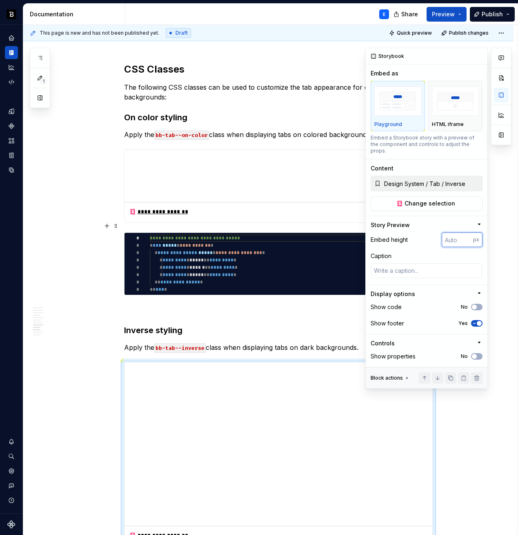
click at [455, 233] on input "number" at bounding box center [456, 240] width 31 height 15
type input "128"
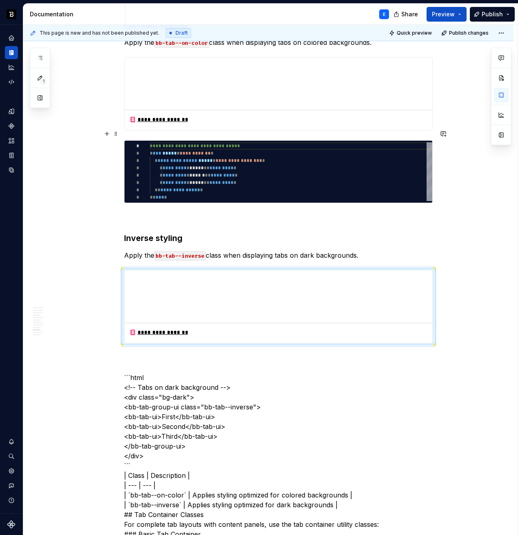
scroll to position [1044, 0]
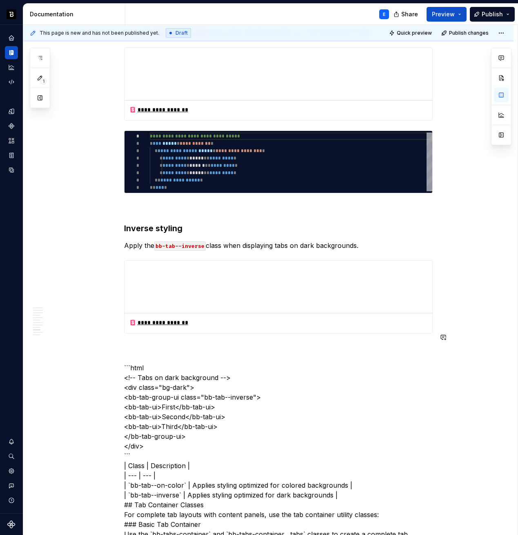
click at [165, 332] on div "**********" at bounding box center [278, 322] width 308 height 2366
click at [120, 124] on div "**********" at bounding box center [268, 397] width 490 height 2556
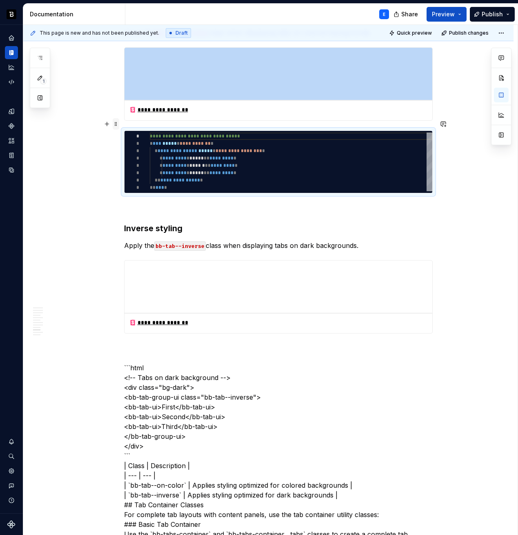
click at [118, 124] on span at bounding box center [116, 122] width 7 height 8
click at [115, 124] on span at bounding box center [116, 123] width 7 height 11
copy div "**********"
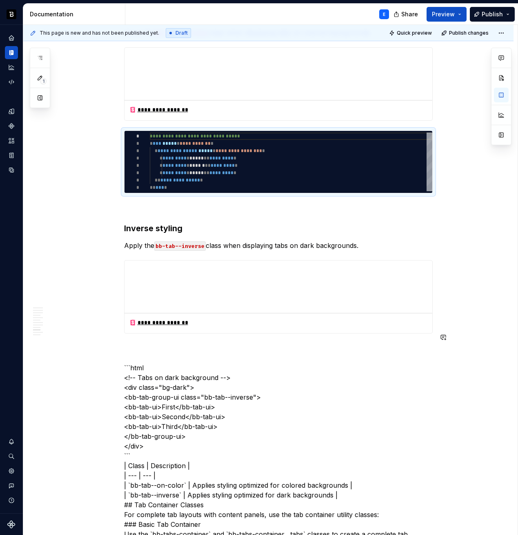
click at [142, 328] on div "**********" at bounding box center [278, 322] width 308 height 2366
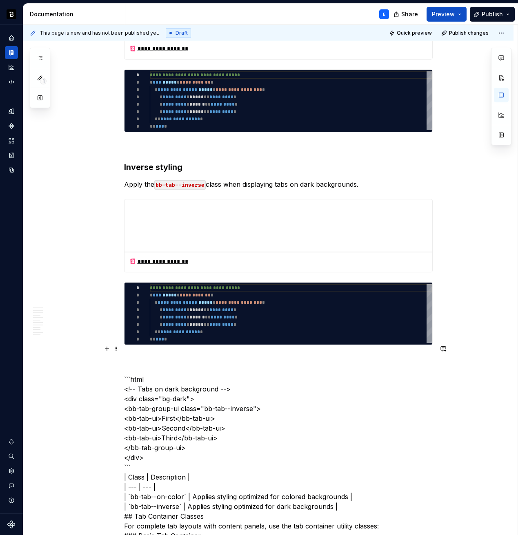
scroll to position [1119, 0]
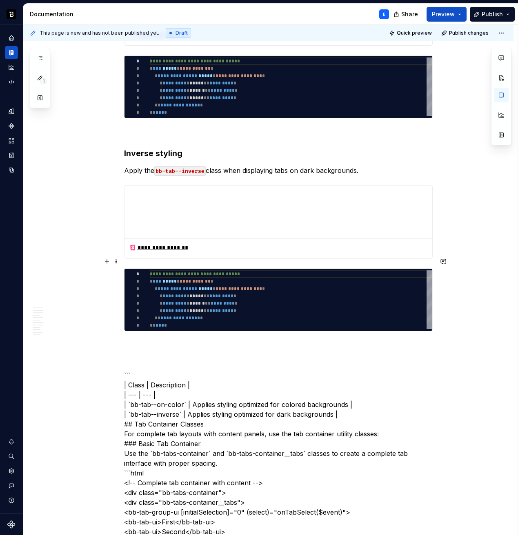
type textarea "*"
type textarea "**********"
click at [192, 279] on div "**********" at bounding box center [291, 300] width 282 height 59
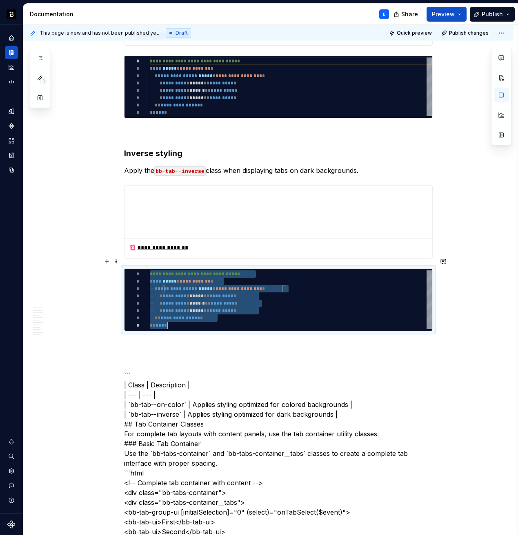
scroll to position [0, 18]
type textarea "*"
type textarea "**********"
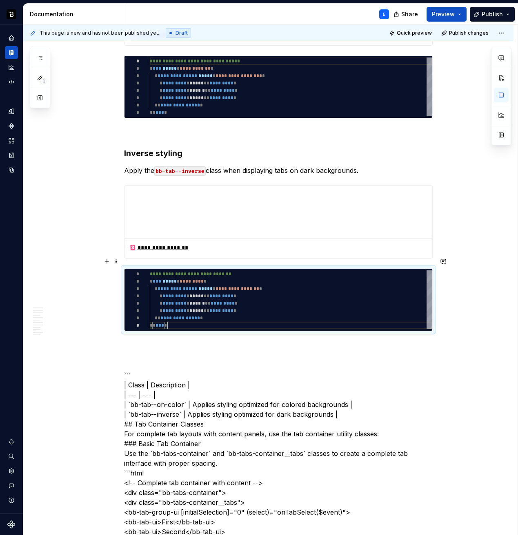
scroll to position [51, 18]
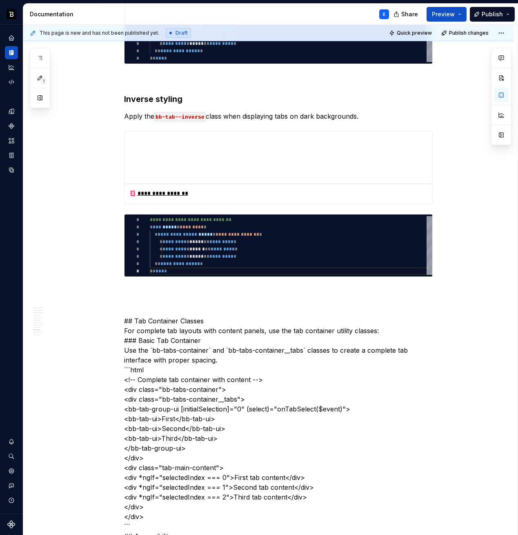
scroll to position [1178, 0]
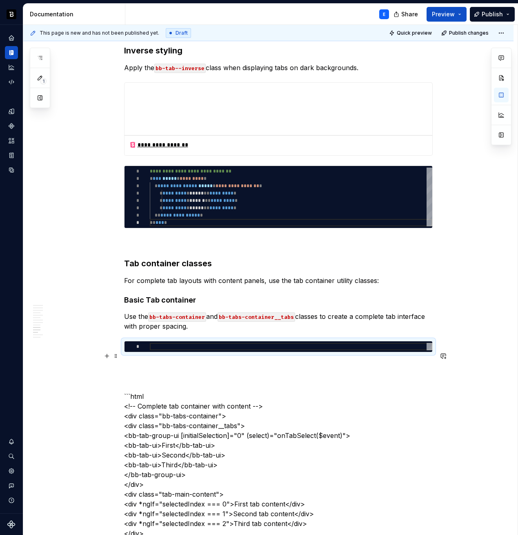
scroll to position [1225, 0]
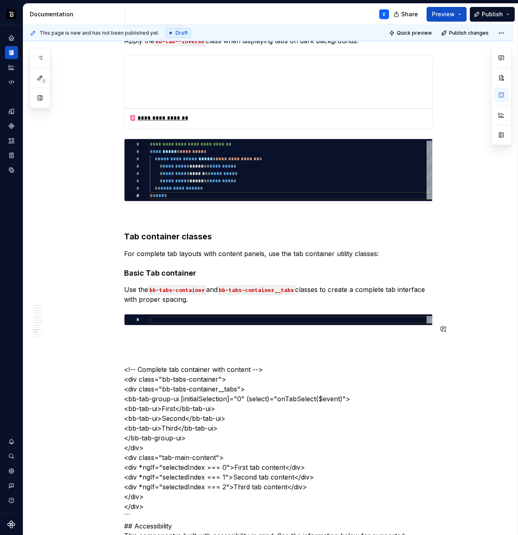
scroll to position [1268, 0]
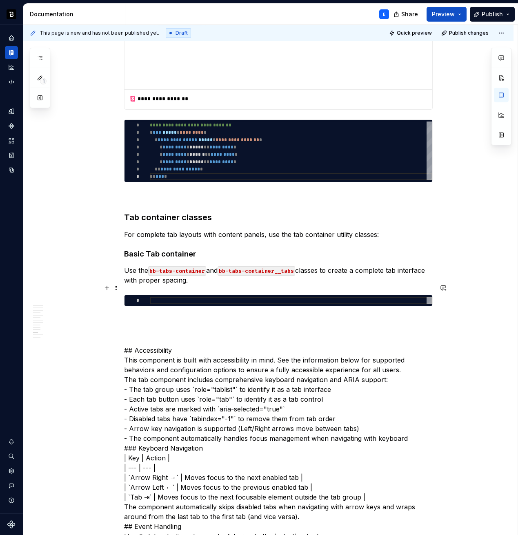
click at [189, 297] on div at bounding box center [291, 300] width 282 height 7
type textarea "*"
type textarea "**********"
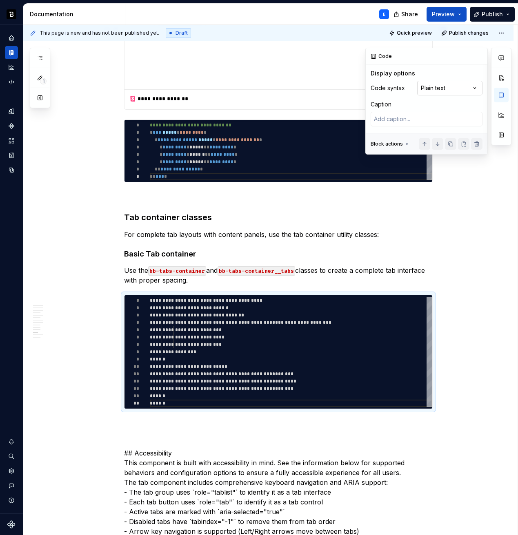
click at [458, 81] on div "Comments Open comments No comments yet Select ‘Comment’ from the block context …" at bounding box center [438, 101] width 146 height 107
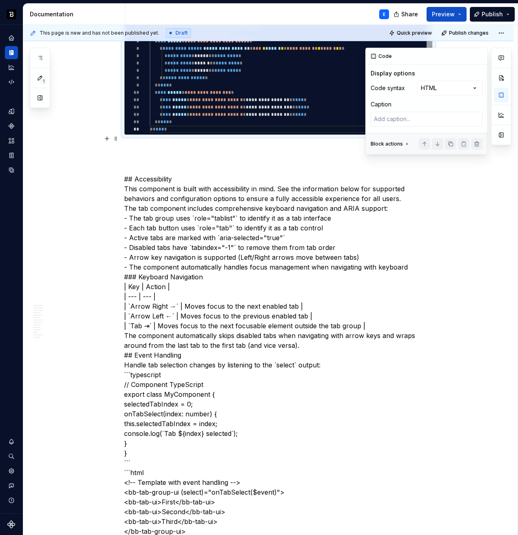
scroll to position [1549, 0]
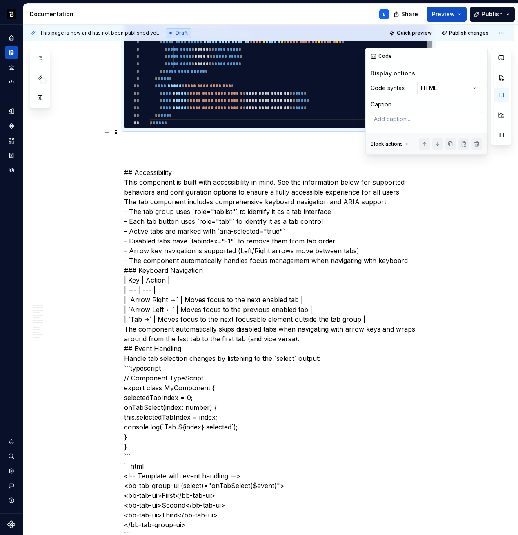
click at [186, 167] on p "## Accessibility This component is built with accessibility in mind. See the in…" at bounding box center [278, 339] width 308 height 402
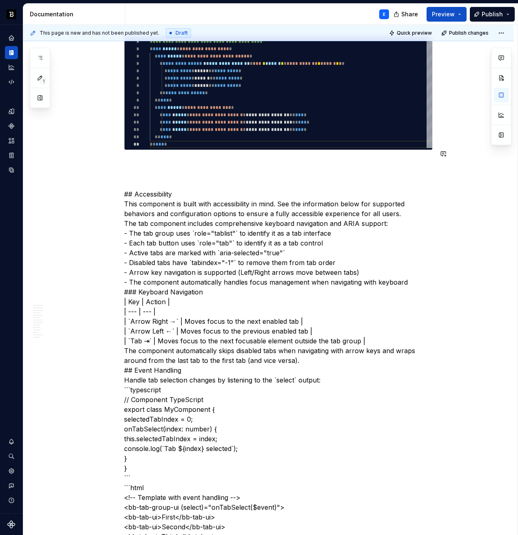
scroll to position [1506, 0]
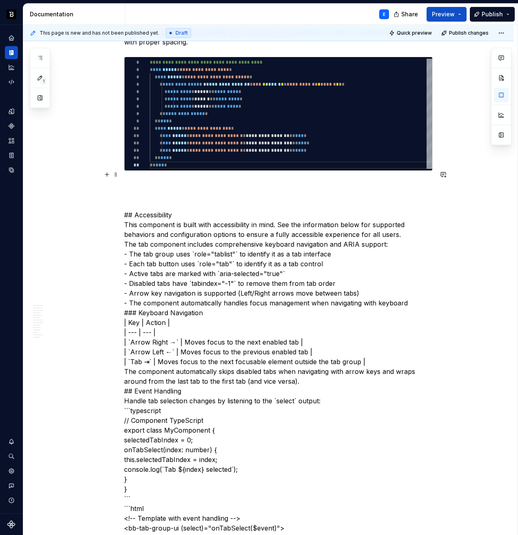
click at [182, 206] on p "## Accessibility This component is built with accessibility in mind. See the in…" at bounding box center [278, 382] width 308 height 402
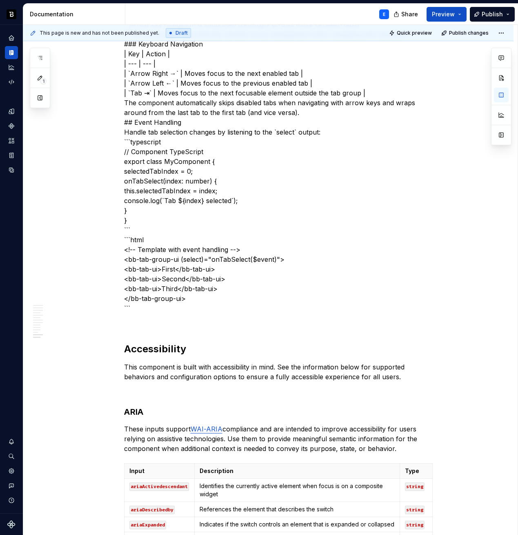
scroll to position [1779, 0]
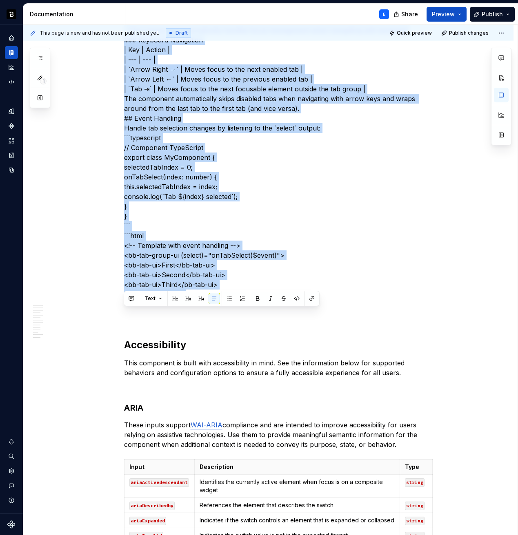
click at [191, 285] on p "## Accessibility This component is built with accessibility in mind. See the in…" at bounding box center [278, 109] width 308 height 402
click at [195, 285] on p "## Accessibility This component is built with accessibility in mind. See the in…" at bounding box center [278, 109] width 308 height 402
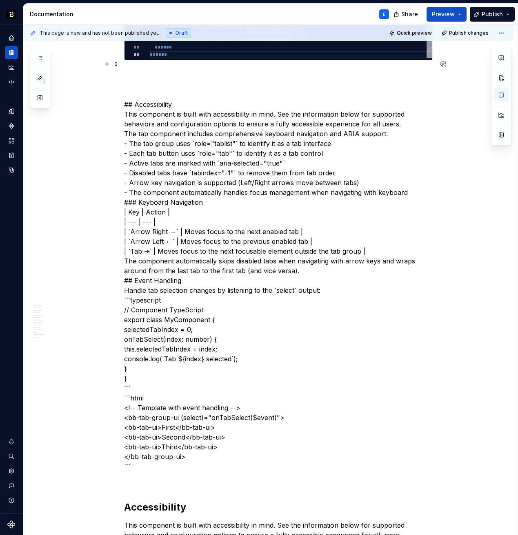
scroll to position [1608, 0]
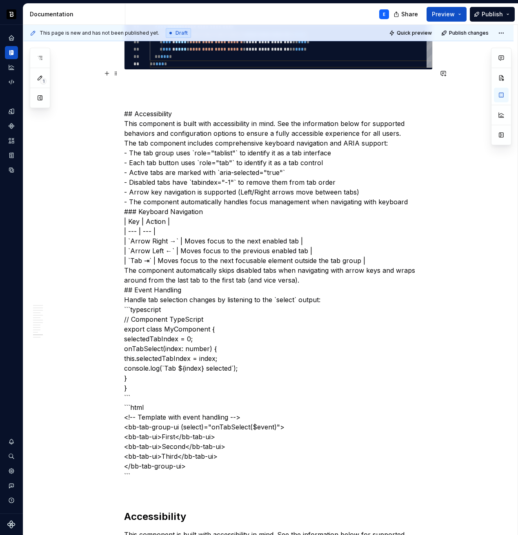
click at [186, 103] on p "## Accessibility This component is built with accessibility in mind. See the in…" at bounding box center [278, 281] width 308 height 402
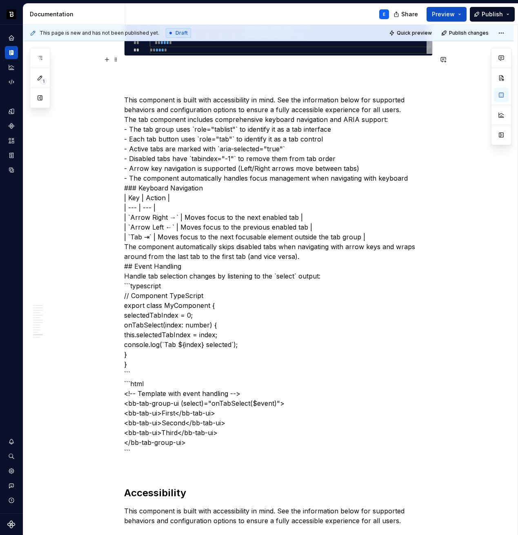
scroll to position [1623, 0]
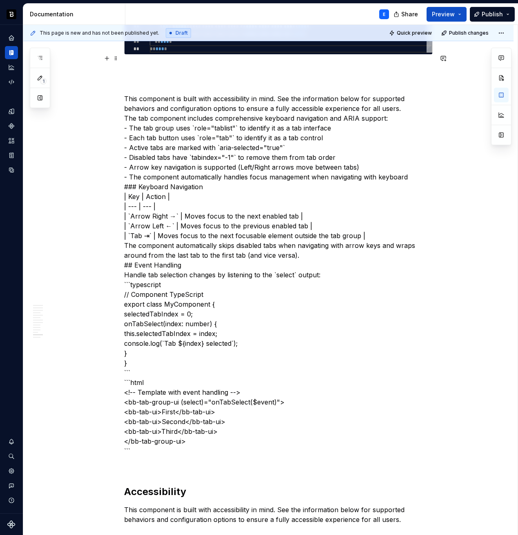
click at [209, 84] on p "This component is built with accessibility in mind. See the information below f…" at bounding box center [278, 260] width 308 height 392
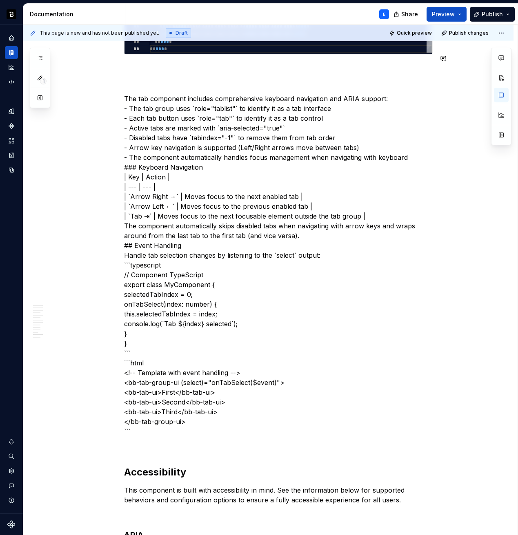
scroll to position [1603, 0]
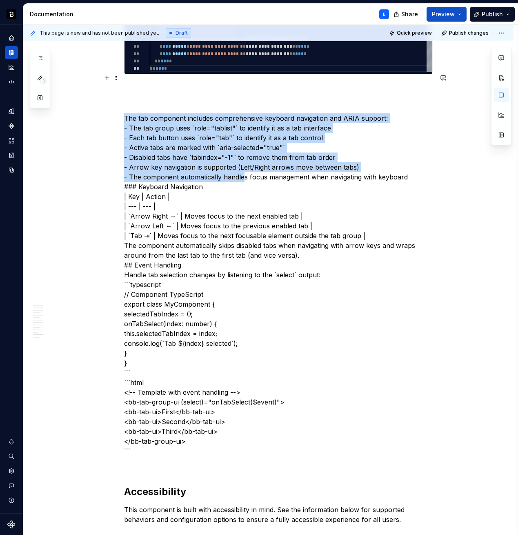
click at [243, 167] on p "The tab component includes comprehensive keyboard navigation and ARIA support: …" at bounding box center [278, 270] width 308 height 372
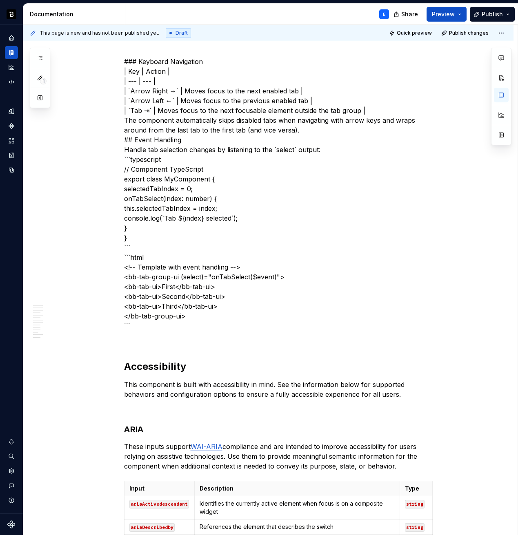
scroll to position [1693, 0]
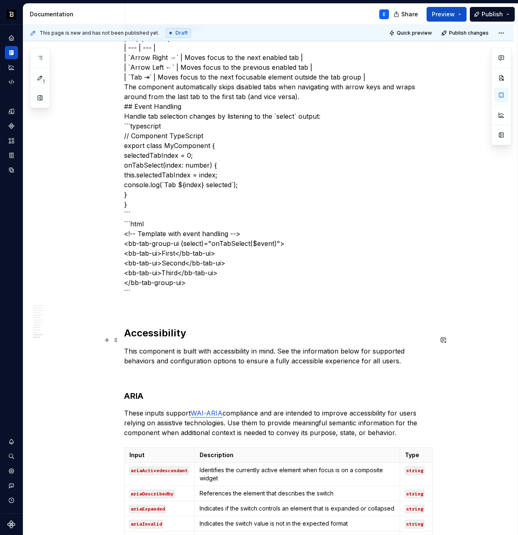
click at [400, 349] on p "This component is built with accessibility in mind. See the information below f…" at bounding box center [278, 356] width 308 height 20
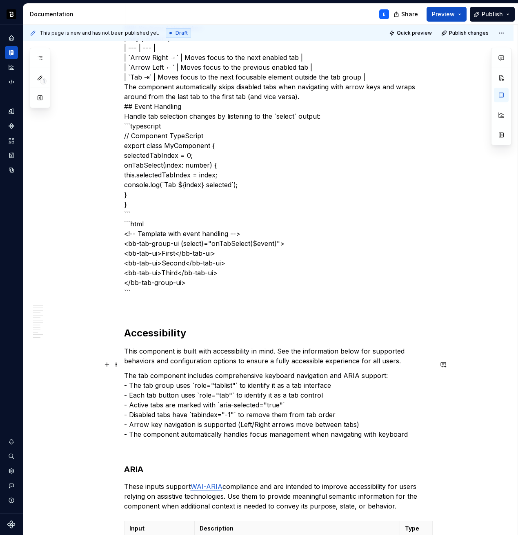
click at [387, 371] on p "The tab component includes comprehensive keyboard navigation and ARIA support: …" at bounding box center [278, 405] width 308 height 69
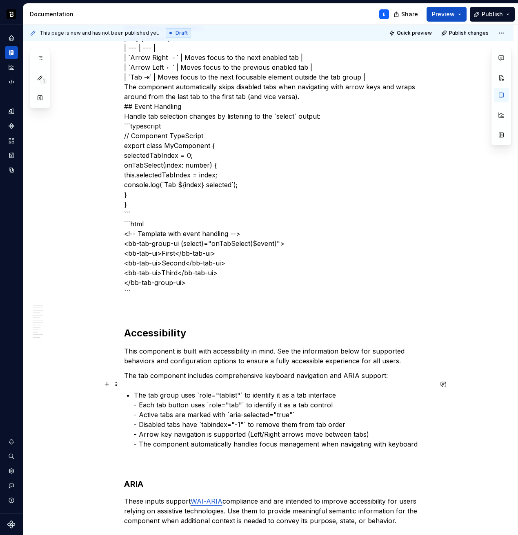
click at [242, 390] on p "The tab group uses `role="tablist"` to identify it as a tab interface - Each ta…" at bounding box center [283, 419] width 299 height 59
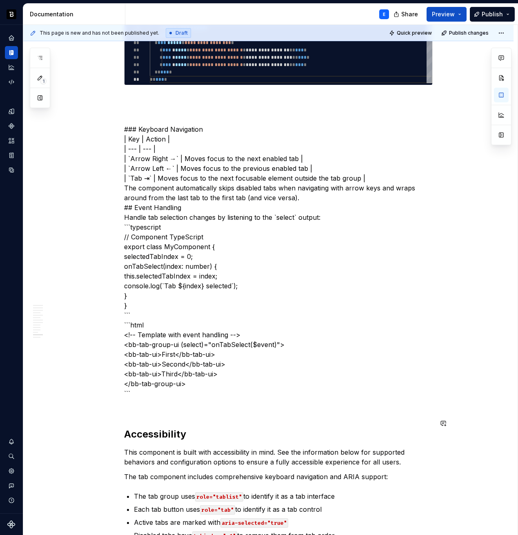
scroll to position [1592, 0]
click at [211, 119] on p "### Keyboard Navigation | Key | Action | | --- | --- | | `Arrow Right →` | Move…" at bounding box center [278, 247] width 308 height 304
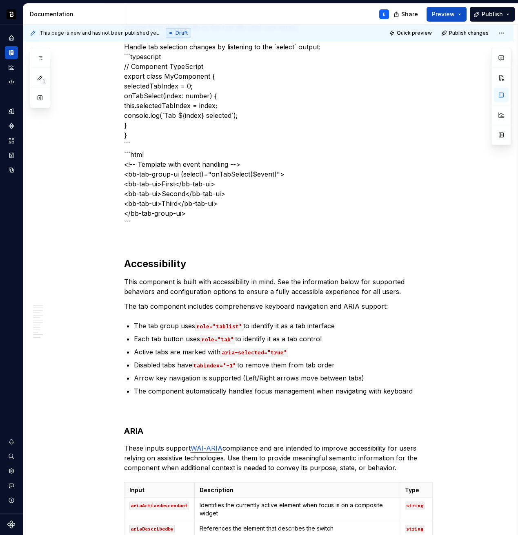
scroll to position [1780, 0]
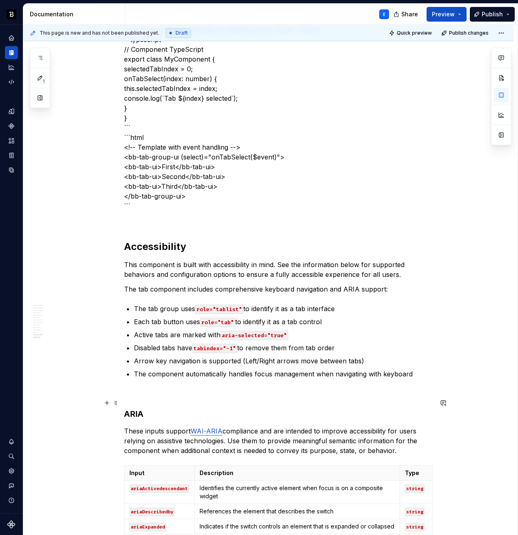
click at [154, 408] on h3 "ARIA" at bounding box center [278, 413] width 308 height 11
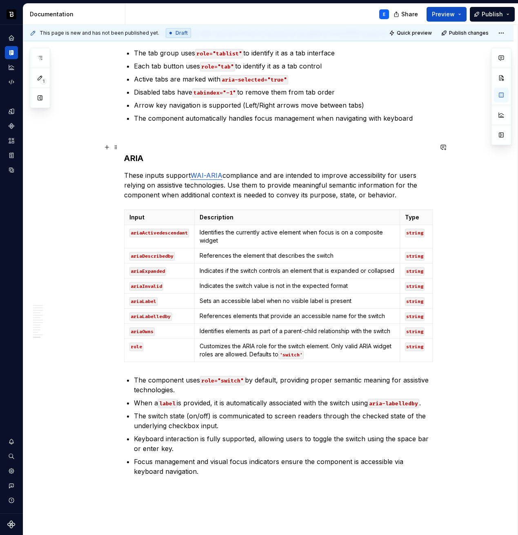
scroll to position [2043, 0]
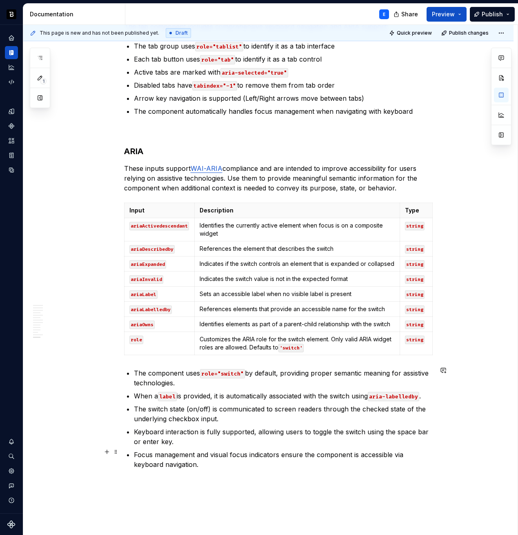
click at [210, 464] on p "Focus management and visual focus indicators ensure the component is accessible…" at bounding box center [283, 460] width 299 height 20
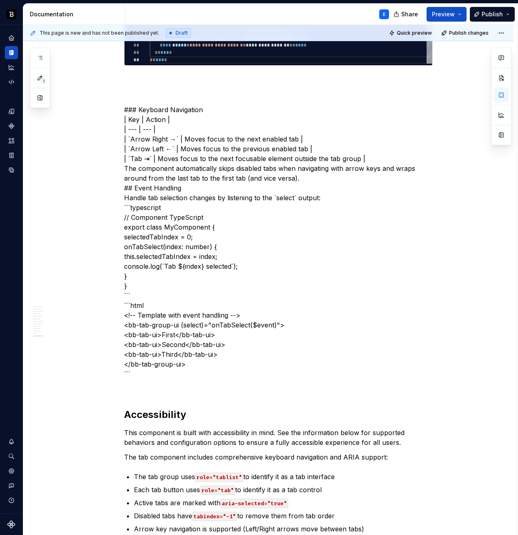
scroll to position [1600, 0]
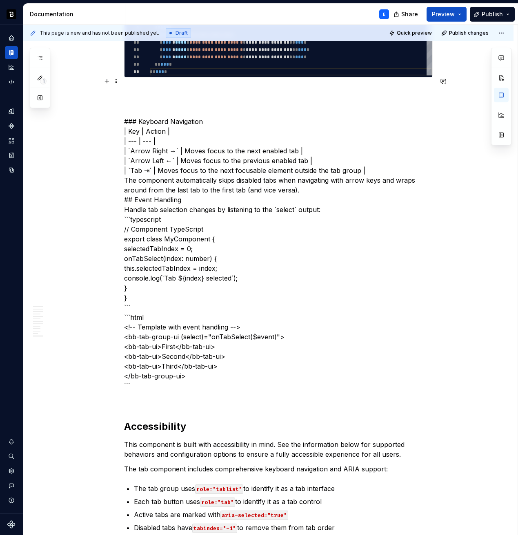
click at [184, 107] on p "### Keyboard Navigation | Key | Action | | --- | --- | | `Arrow Right →` | Move…" at bounding box center [278, 239] width 308 height 304
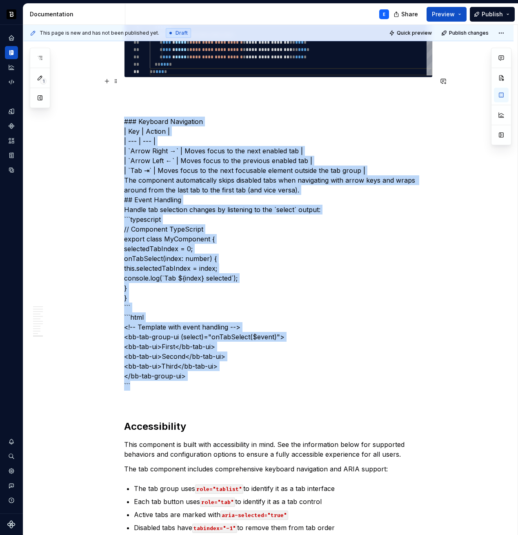
click at [193, 373] on p "### Keyboard Navigation | Key | Action | | --- | --- | | `Arrow Right →` | Move…" at bounding box center [278, 239] width 308 height 304
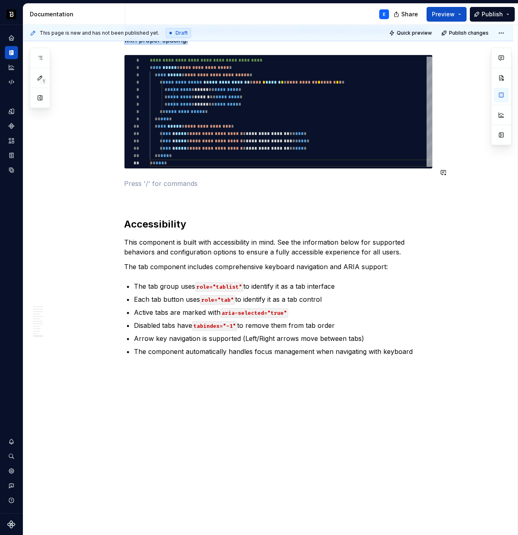
scroll to position [1494, 0]
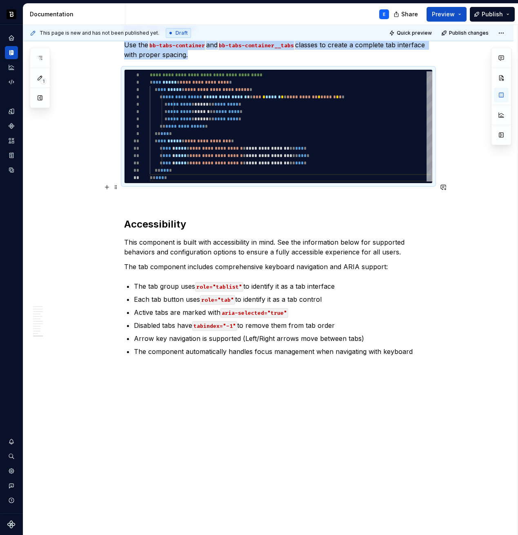
click at [171, 193] on p at bounding box center [278, 198] width 308 height 10
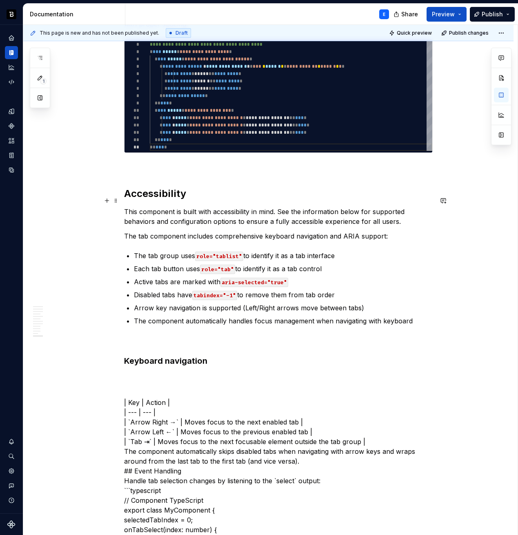
scroll to position [1543, 0]
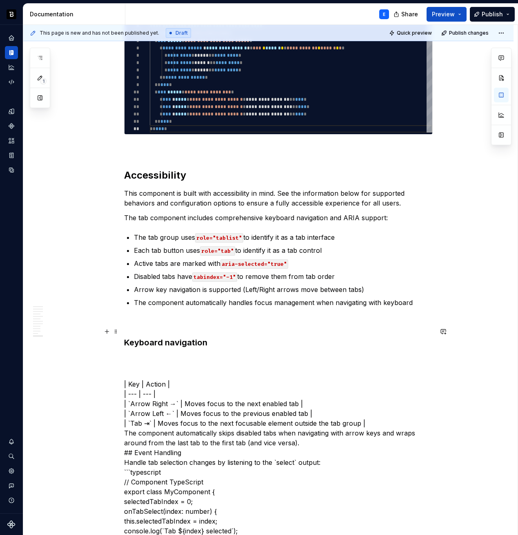
click at [235, 337] on h3 "Keyboard navigation" at bounding box center [278, 342] width 308 height 11
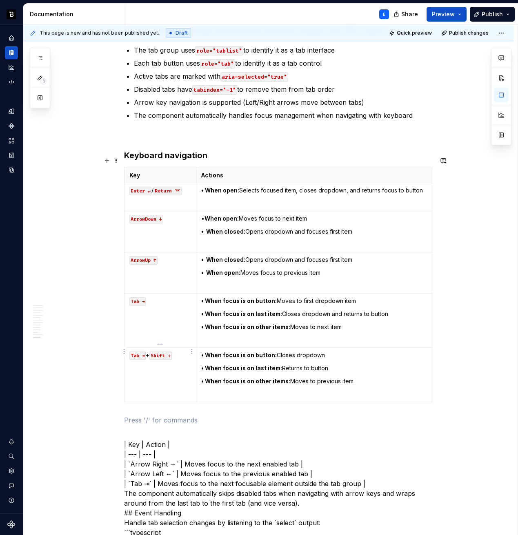
scroll to position [1736, 0]
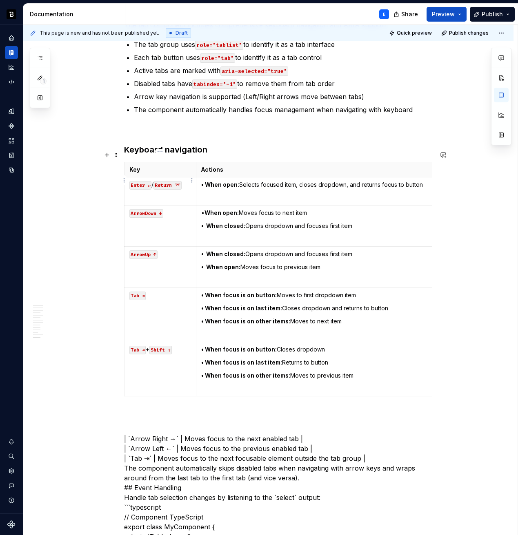
click at [140, 181] on code "Enter ↵" at bounding box center [140, 185] width 22 height 9
click at [151, 181] on code "ArrowRight" at bounding box center [144, 185] width 31 height 9
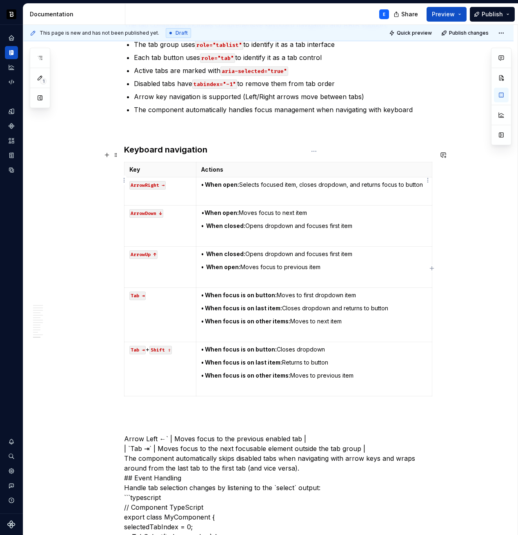
click at [391, 181] on p "• When open: Selects focused item, closes dropdown, and returns focus to button" at bounding box center [313, 185] width 225 height 8
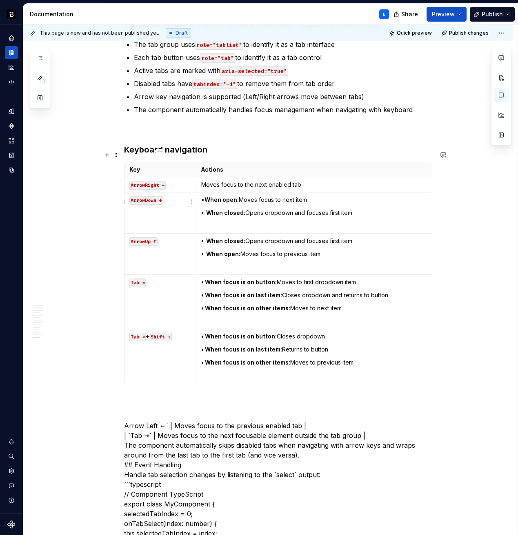
click at [149, 196] on code "ArrowDown ↓" at bounding box center [146, 200] width 34 height 9
click at [157, 414] on p "Arrow Left ←` | Moves focus to the previous enabled tab | | `Tab ⇥` | Moves foc…" at bounding box center [278, 533] width 308 height 245
click at [150, 196] on code "ArrowLeft ↓" at bounding box center [146, 200] width 34 height 9
click at [158, 417] on p "Moves focus to the previous enabled tab | | `Tab ⇥` | Moves focus to the next f…" at bounding box center [278, 533] width 308 height 245
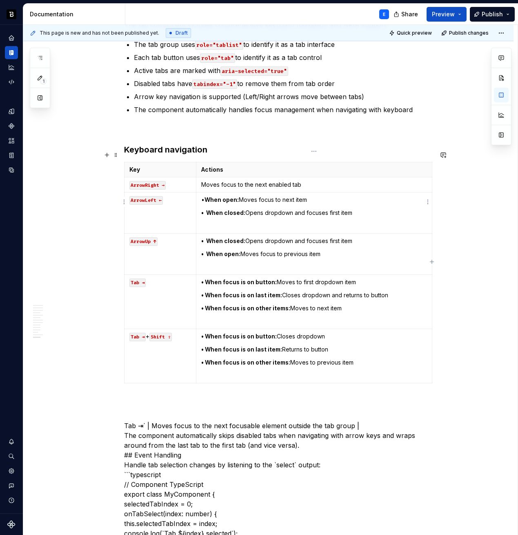
click at [223, 196] on strong "When open:" at bounding box center [221, 199] width 34 height 7
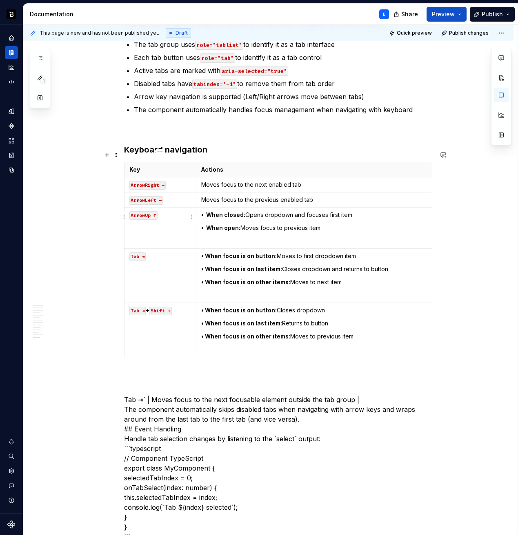
click at [165, 216] on td "ArrowUp ↑" at bounding box center [160, 228] width 72 height 41
click at [124, 217] on html "Backbase Design System E Design system data Documentation E Share Preview Publi…" at bounding box center [259, 267] width 518 height 535
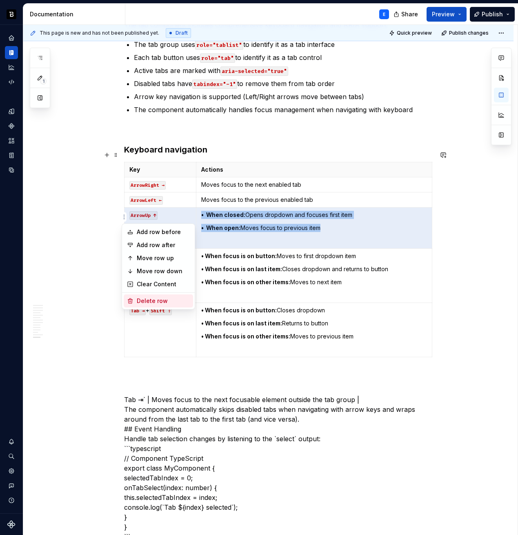
click at [140, 300] on div "Delete row" at bounding box center [163, 301] width 53 height 8
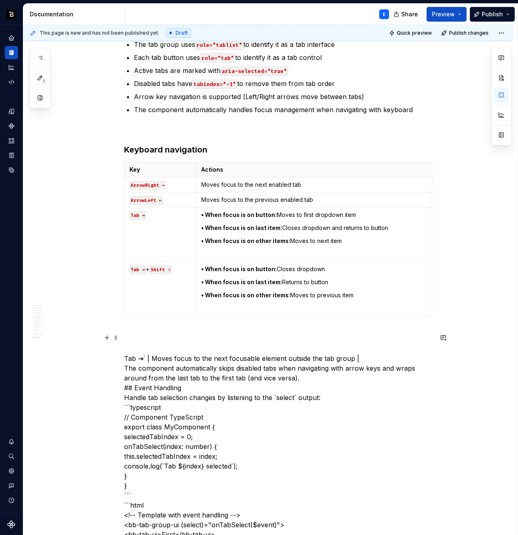
click at [160, 346] on p "Tab ⇥` | Moves focus to the next focusable element outside the tab group | The …" at bounding box center [278, 461] width 308 height 235
click at [212, 235] on td "• When focus is on button: Moves to first dropdown item • When focus is on last…" at bounding box center [313, 235] width 235 height 54
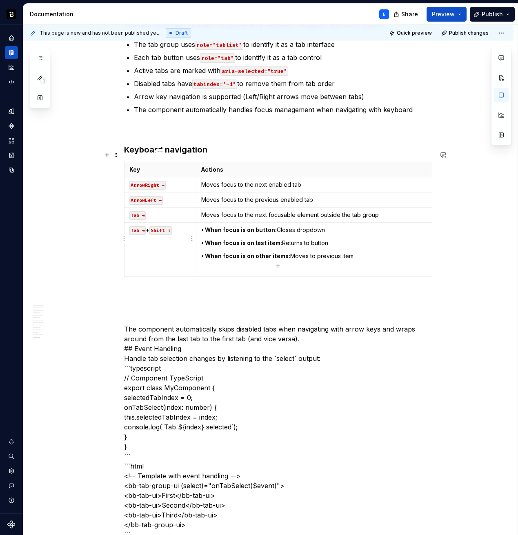
click at [160, 238] on td "Tab ⇥ + Shift ⇧" at bounding box center [160, 250] width 72 height 54
click at [264, 166] on p "Actions" at bounding box center [313, 170] width 225 height 8
type textarea "*"
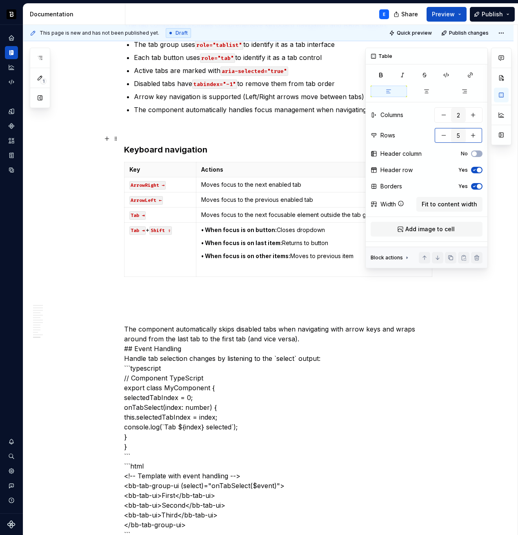
click at [441, 134] on button "button" at bounding box center [443, 135] width 15 height 15
type input "4"
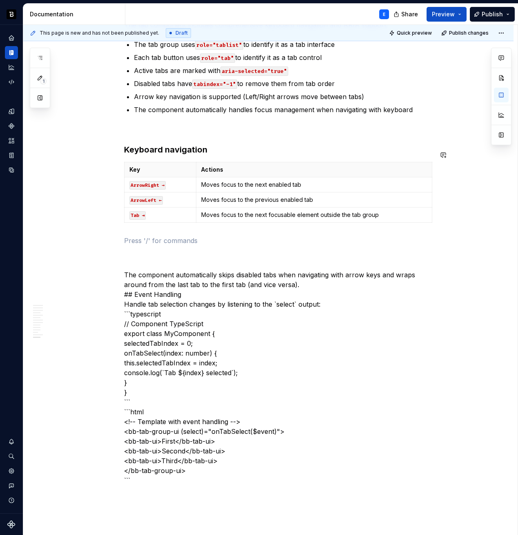
click at [240, 266] on p "The component automatically skips disabled tabs when navigating with arrow keys…" at bounding box center [278, 368] width 308 height 235
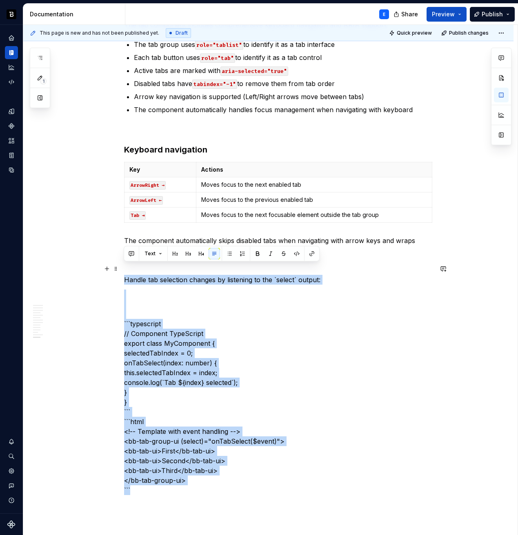
click at [124, 275] on p "Handle tab selection changes by listening to the `select` output:" at bounding box center [278, 280] width 308 height 10
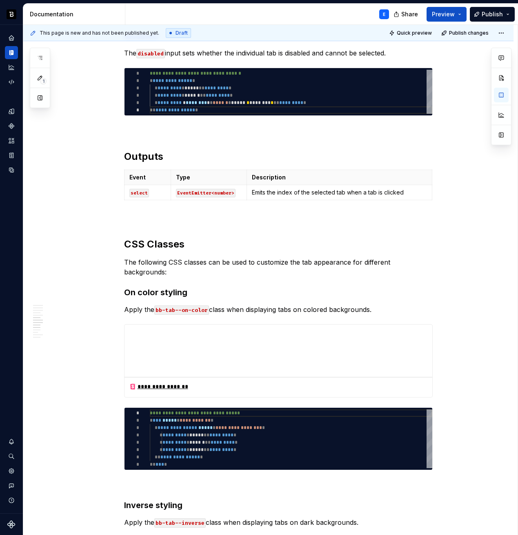
scroll to position [756, 0]
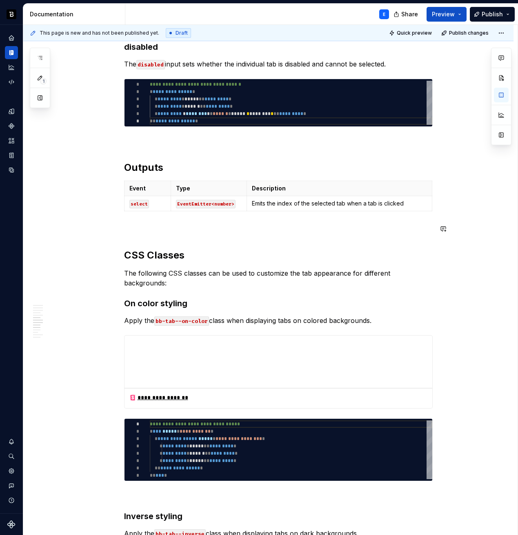
click at [127, 218] on div "**********" at bounding box center [278, 331] width 308 height 1808
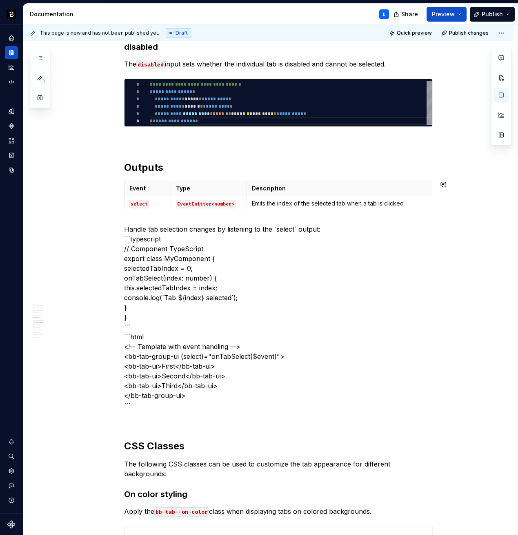
click at [152, 225] on p "Handle tab selection changes by listening to the `select` output: ```typescript…" at bounding box center [278, 317] width 308 height 186
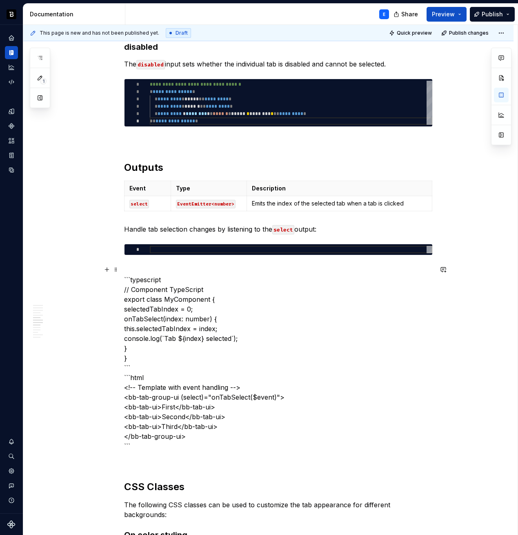
click at [147, 275] on p "```typescript // Component TypeScript export class MyComponent { selectedTabInd…" at bounding box center [278, 358] width 308 height 186
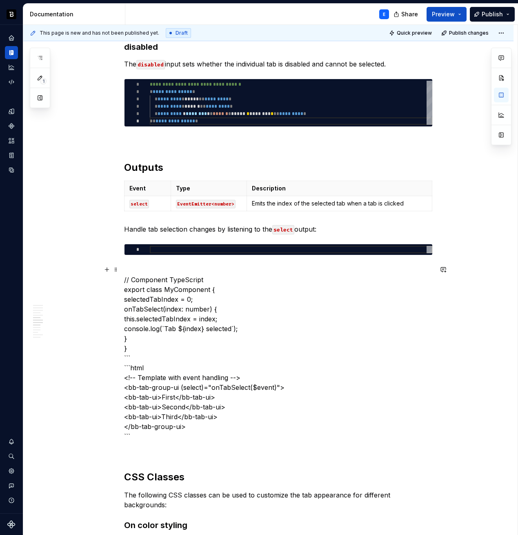
click at [148, 348] on p "// Component TypeScript export class MyComponent { selectedTabIndex = 0; onTabS…" at bounding box center [278, 353] width 308 height 176
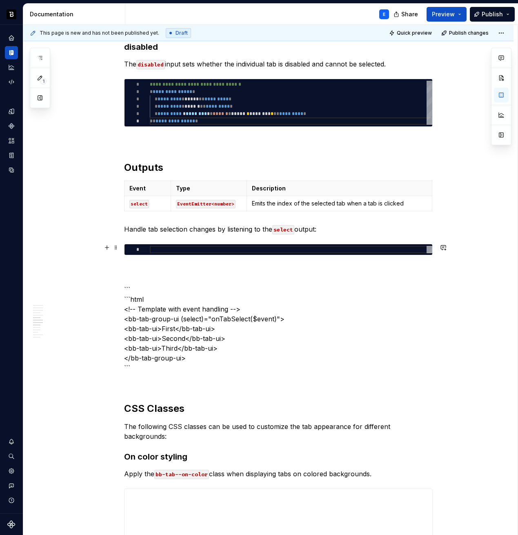
click at [167, 248] on div at bounding box center [291, 249] width 282 height 7
type textarea "*"
type textarea "**********"
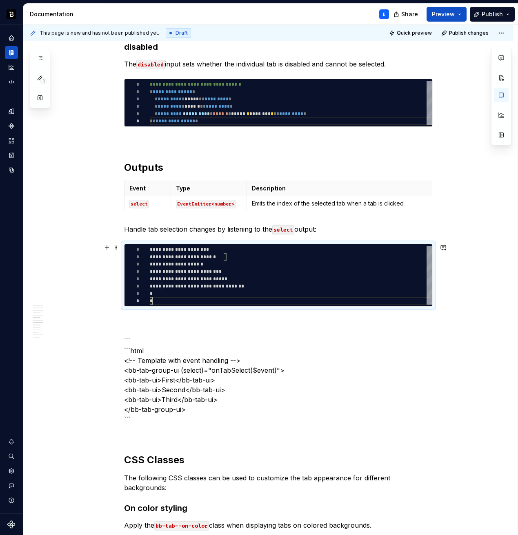
scroll to position [51, 3]
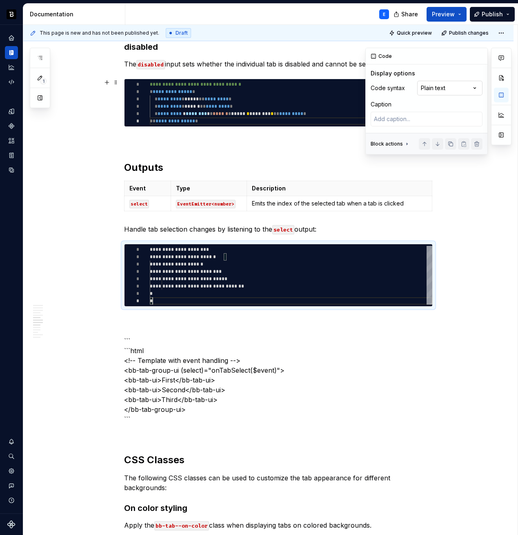
click at [450, 89] on div "Comments Open comments No comments yet Select ‘Comment’ from the block context …" at bounding box center [438, 101] width 146 height 107
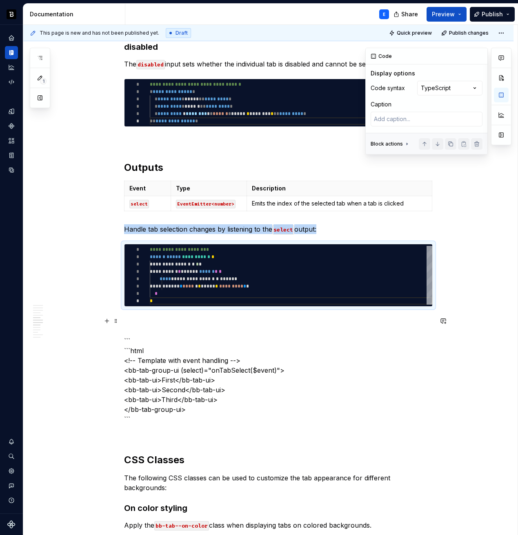
click at [297, 317] on p "``` ```html <!-- Template with event handling --> <bb-tab-group-ui (select)="on…" at bounding box center [278, 371] width 308 height 108
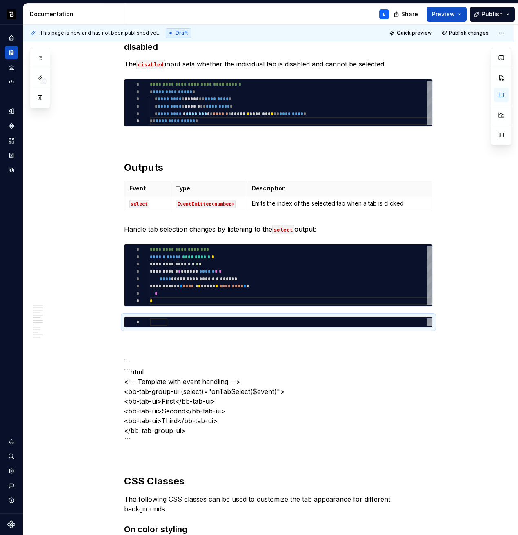
scroll to position [0, 0]
click at [226, 362] on p "``` ```html <!-- Template with event handling --> <bb-tab-group-ui (select)="on…" at bounding box center [278, 392] width 308 height 108
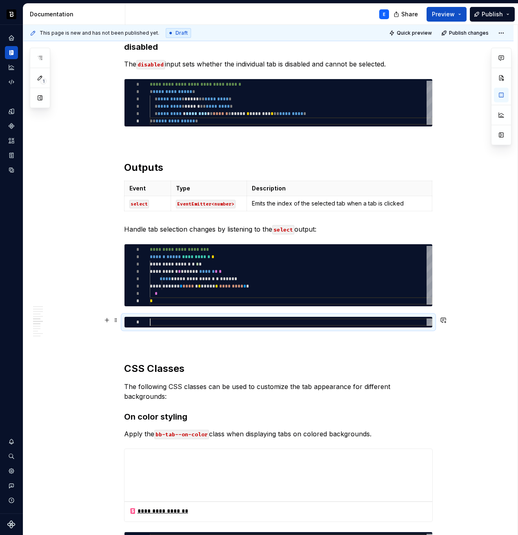
click at [218, 322] on div at bounding box center [291, 322] width 282 height 7
type textarea "*"
type textarea "**********"
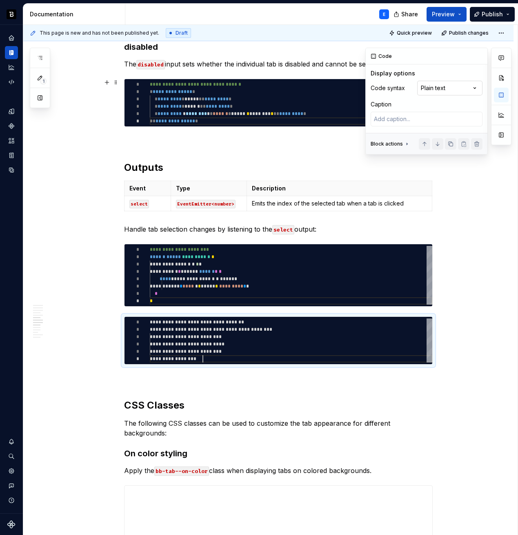
click at [461, 84] on div "Comments Open comments No comments yet Select ‘Comment’ from the block context …" at bounding box center [438, 101] width 146 height 107
type textarea "*"
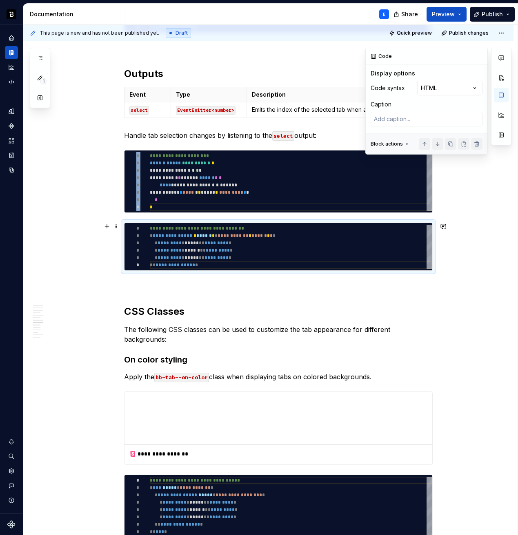
scroll to position [805, 0]
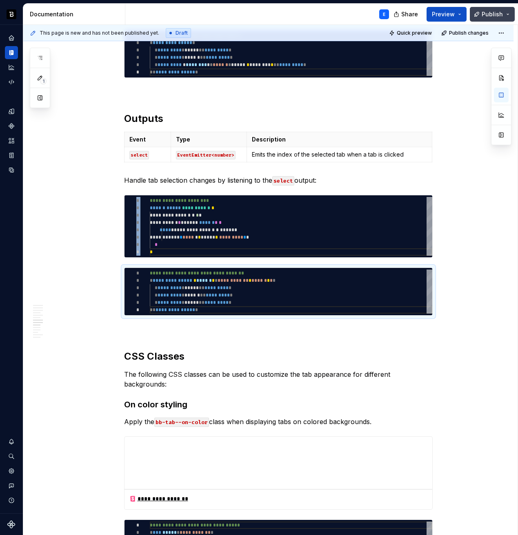
click at [491, 13] on span "Publish" at bounding box center [491, 14] width 21 height 8
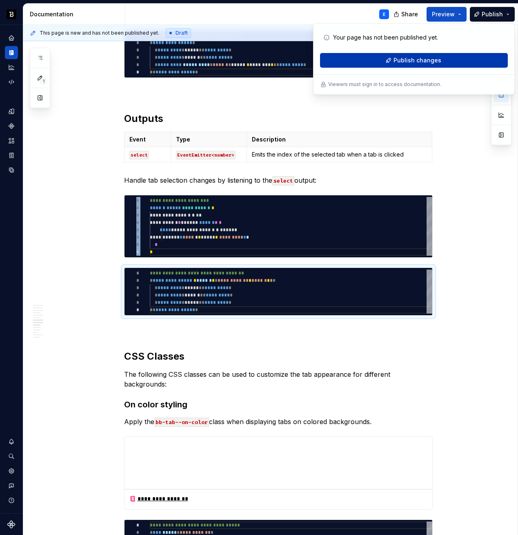
click at [424, 58] on span "Publish changes" at bounding box center [417, 60] width 48 height 8
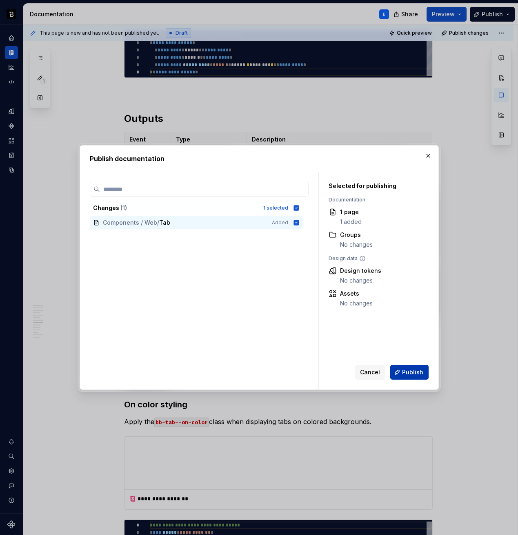
click at [402, 372] on button "Publish" at bounding box center [409, 372] width 38 height 15
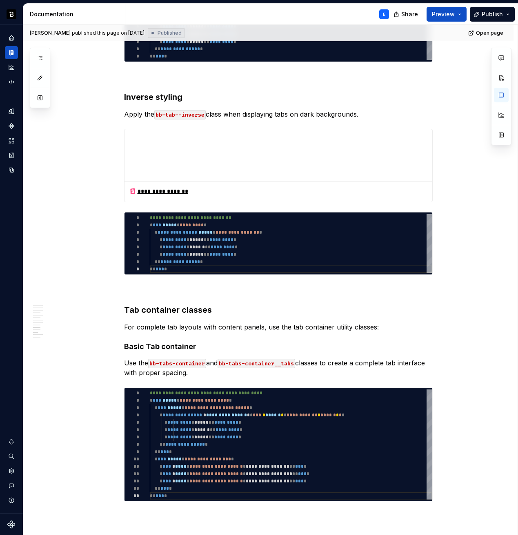
scroll to position [1328, 0]
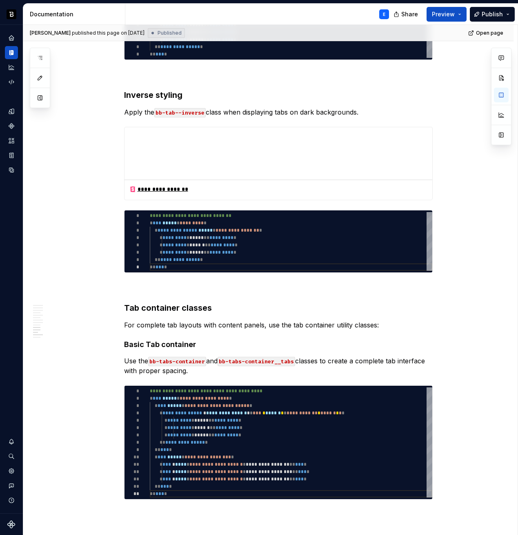
click at [395, 320] on p "For complete tab layouts with content panels, use the tab container utility cla…" at bounding box center [278, 325] width 308 height 10
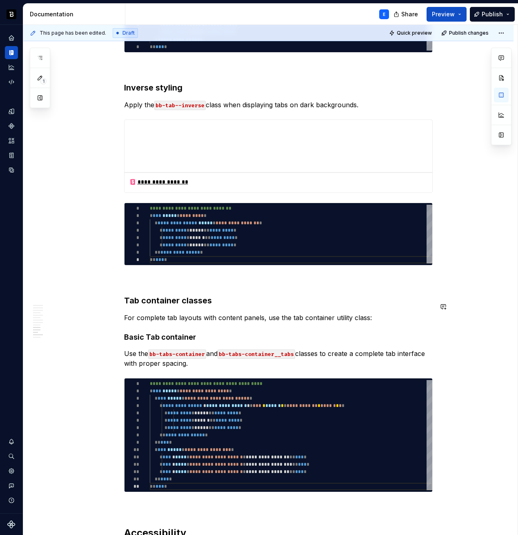
scroll to position [1338, 0]
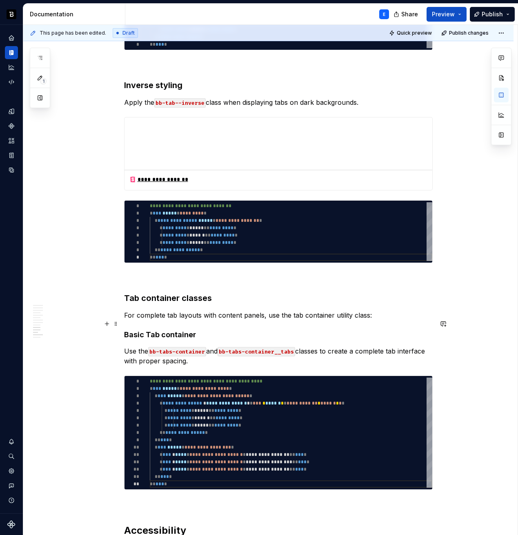
click at [250, 330] on h4 "Basic Tab container" at bounding box center [278, 335] width 308 height 10
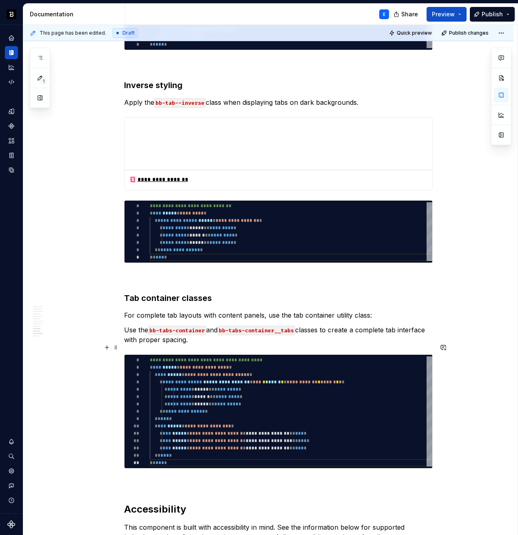
click at [370, 325] on p "Use the bb-tabs-container and bb-tabs-container__tabs classes to create a compl…" at bounding box center [278, 335] width 308 height 20
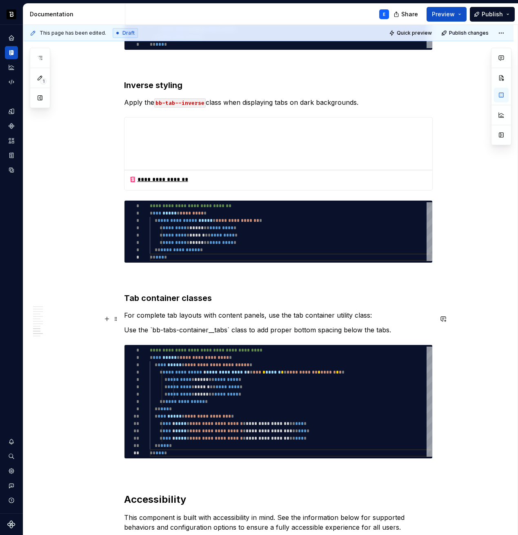
click at [225, 325] on p "Use the `bb-tabs-container__tabs` class to add proper bottom spacing below the …" at bounding box center [278, 330] width 308 height 10
click at [252, 397] on div "**********" at bounding box center [291, 402] width 282 height 110
type textarea "*"
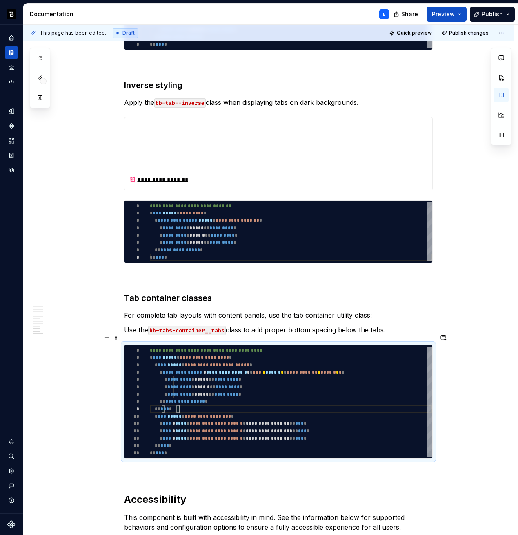
scroll to position [59, 29]
type textarea "**********"
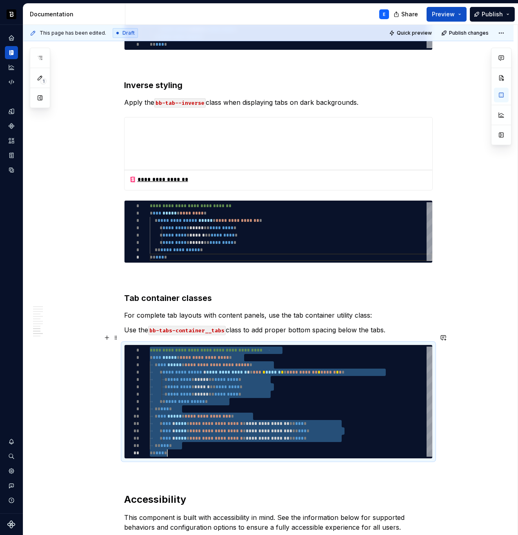
type textarea "*"
type textarea "**********"
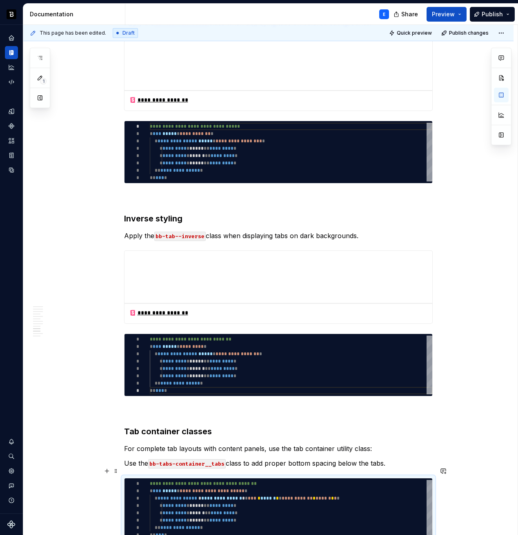
scroll to position [1203, 0]
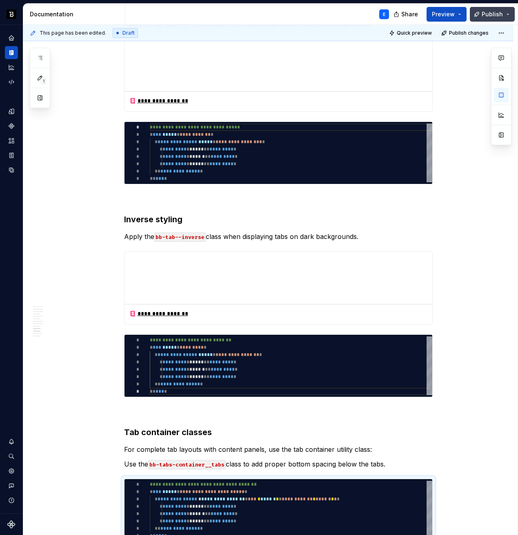
click at [481, 16] on button "Publish" at bounding box center [492, 14] width 45 height 15
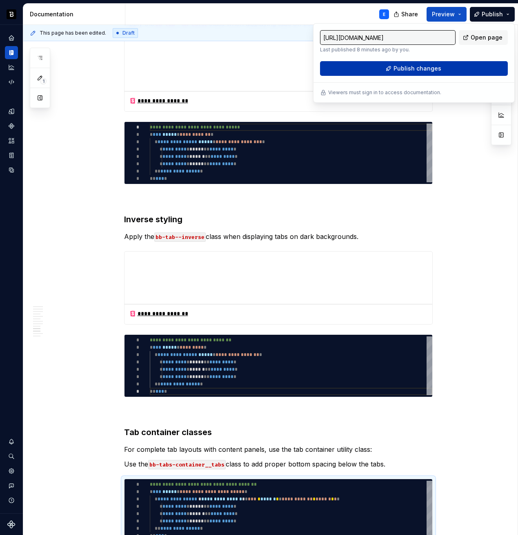
click at [441, 67] on button "Publish changes" at bounding box center [414, 68] width 188 height 15
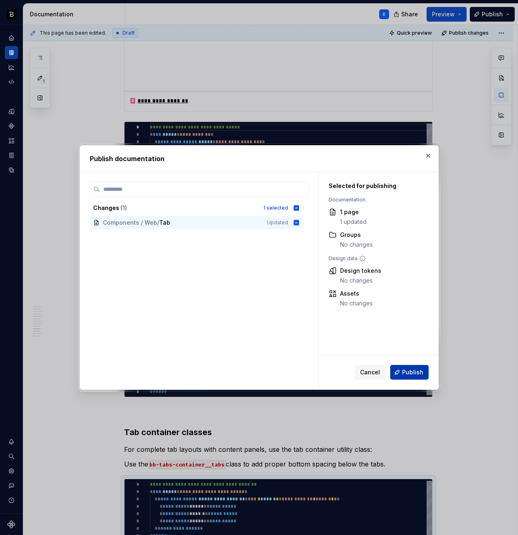
click at [410, 372] on span "Publish" at bounding box center [412, 372] width 21 height 8
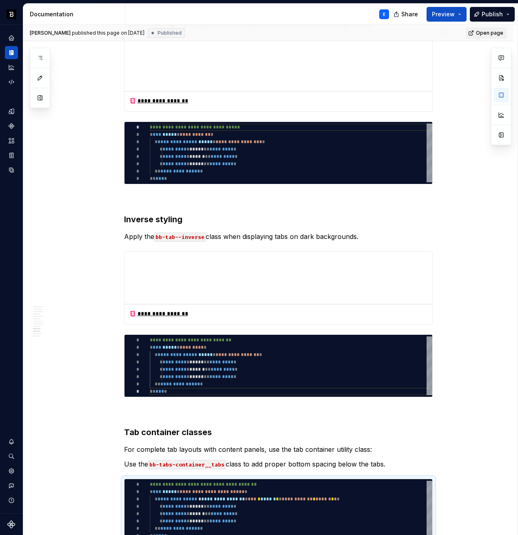
click at [480, 35] on span "Open page" at bounding box center [489, 33] width 27 height 7
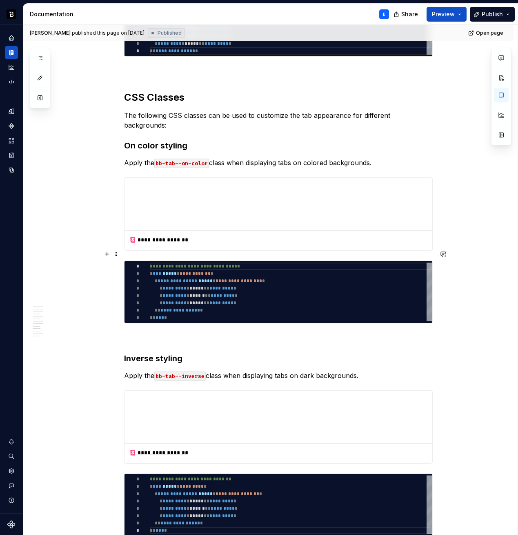
scroll to position [1064, 0]
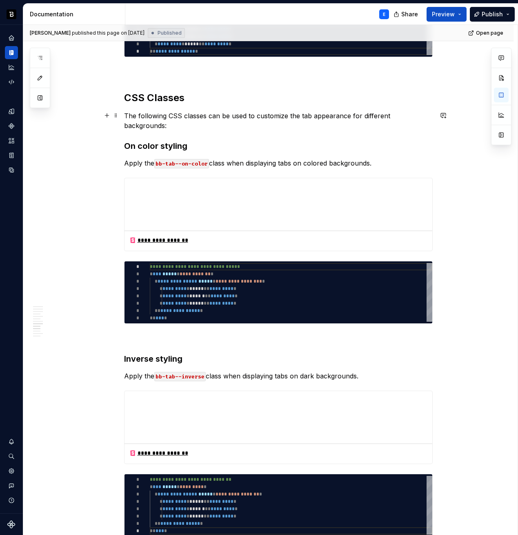
click at [215, 118] on p "The following CSS classes can be used to customize the tab appearance for diffe…" at bounding box center [278, 121] width 308 height 20
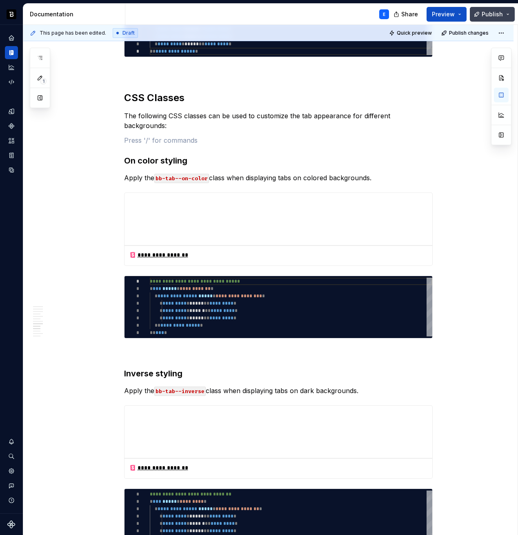
click at [486, 16] on span "Publish" at bounding box center [491, 14] width 21 height 8
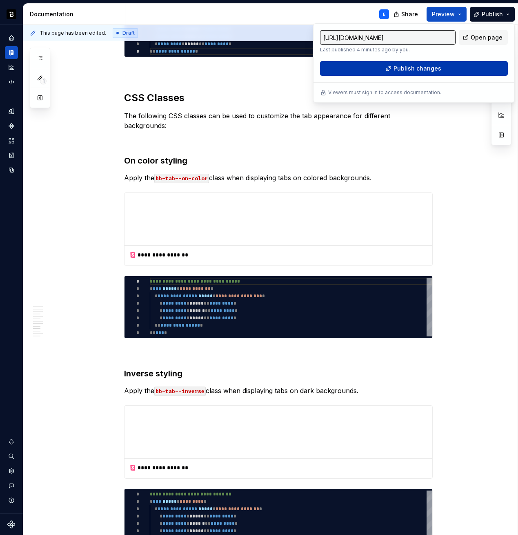
click at [434, 75] on button "Publish changes" at bounding box center [414, 68] width 188 height 15
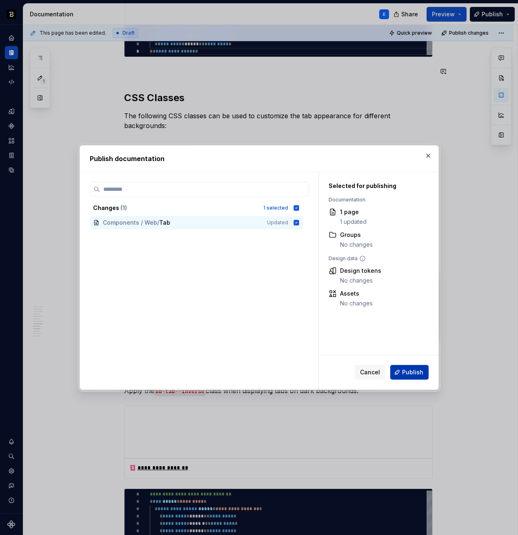
click at [404, 374] on span "Publish" at bounding box center [412, 372] width 21 height 8
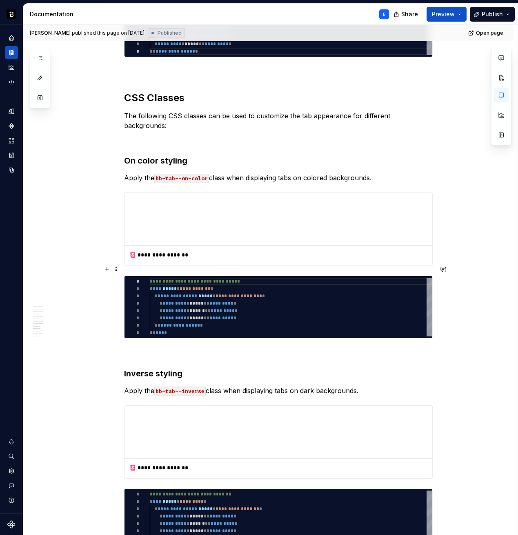
type textarea "*"
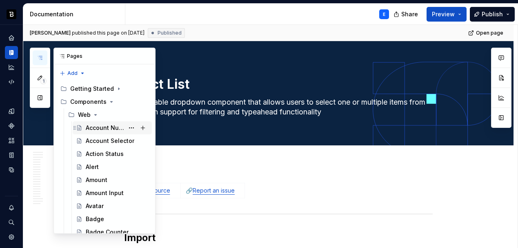
click at [98, 127] on div "Account Number" at bounding box center [105, 128] width 38 height 8
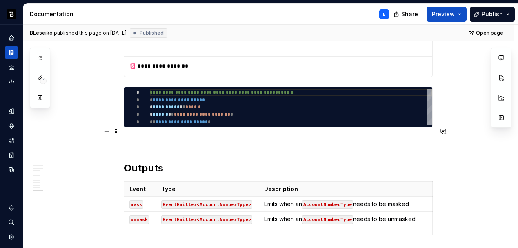
scroll to position [1510, 0]
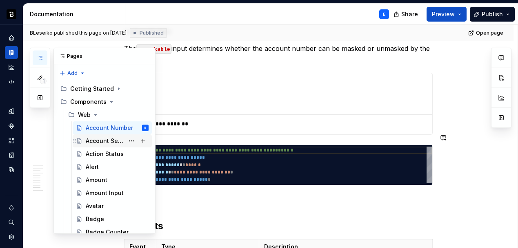
click at [96, 141] on div "Account Selector" at bounding box center [105, 141] width 38 height 8
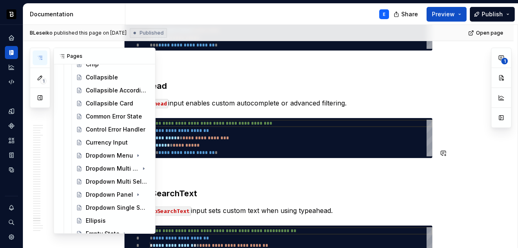
scroll to position [222, 0]
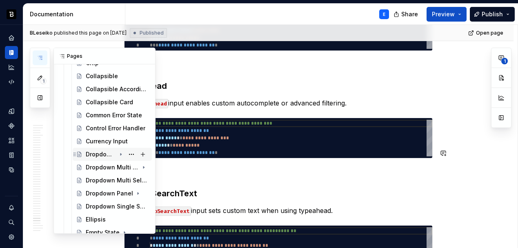
click at [96, 154] on div "Dropdown Menu" at bounding box center [101, 155] width 30 height 8
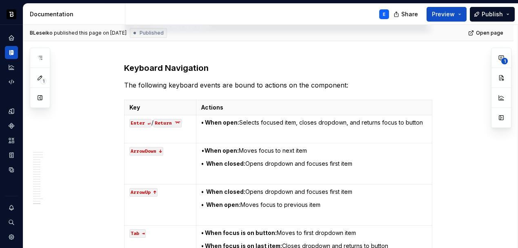
scroll to position [5156, 0]
click at [116, 99] on span at bounding box center [116, 96] width 7 height 11
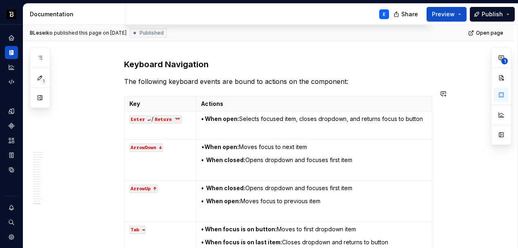
scroll to position [5157, 0]
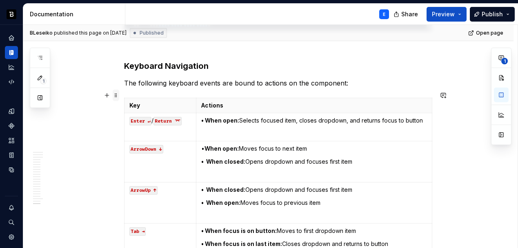
click at [115, 95] on span at bounding box center [116, 95] width 7 height 11
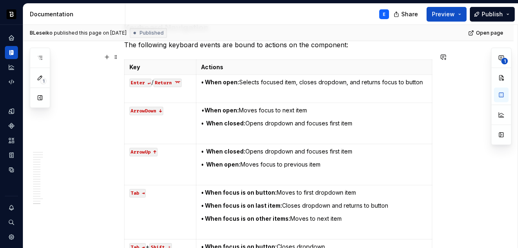
scroll to position [5164, 0]
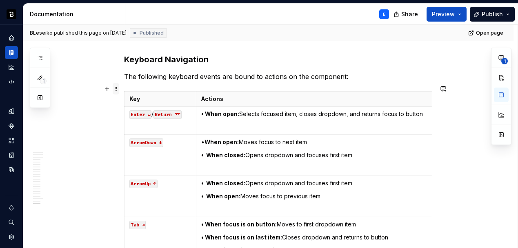
click at [115, 89] on span at bounding box center [116, 88] width 7 height 11
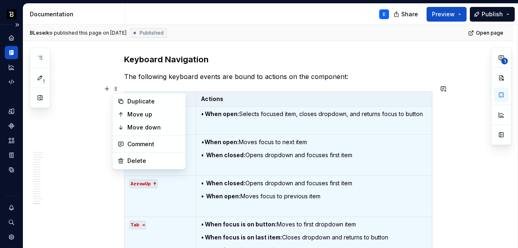
type textarea "*"
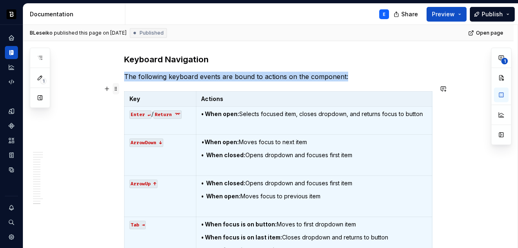
scroll to position [5224, 0]
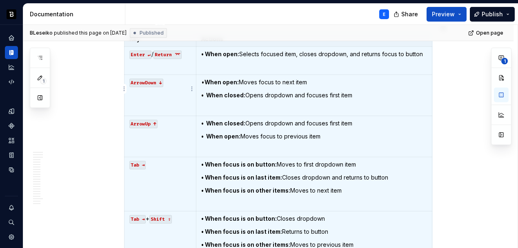
copy p "The following keyboard events are bound to actions on the component:"
